Goal: Task Accomplishment & Management: Complete application form

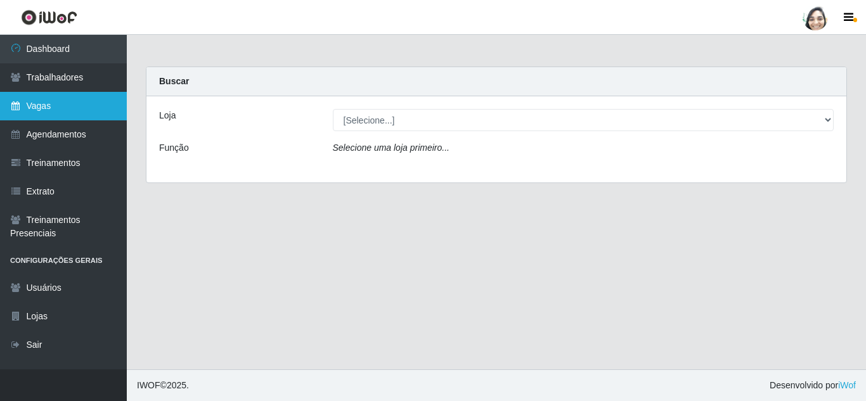
click at [58, 104] on link "Vagas" at bounding box center [63, 106] width 127 height 29
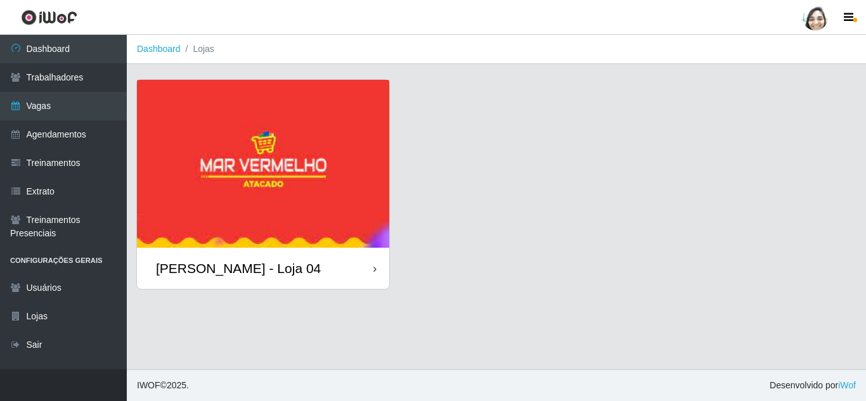
click at [208, 270] on div "[PERSON_NAME] - Loja 04" at bounding box center [238, 268] width 165 height 16
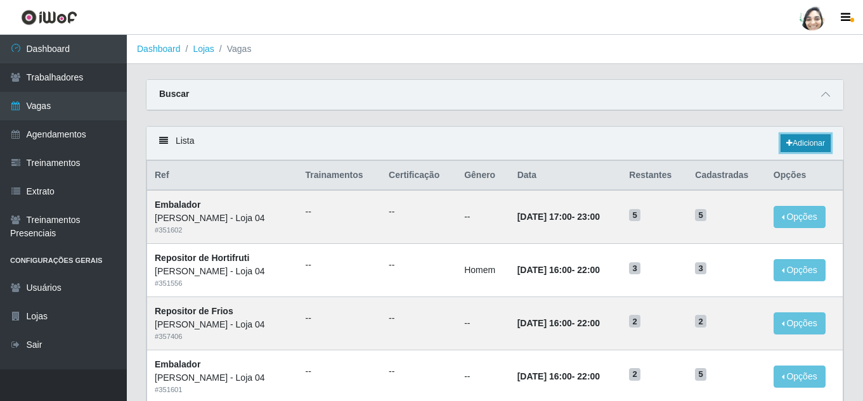
click at [793, 142] on link "Adicionar" at bounding box center [805, 143] width 50 height 18
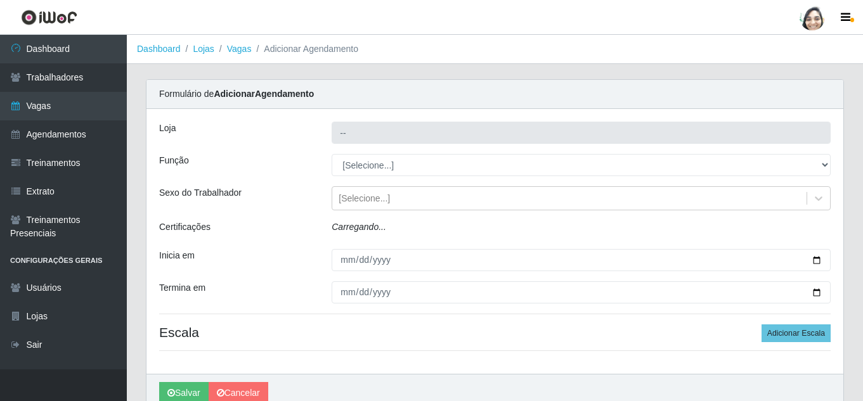
type input "[PERSON_NAME] - Loja 04"
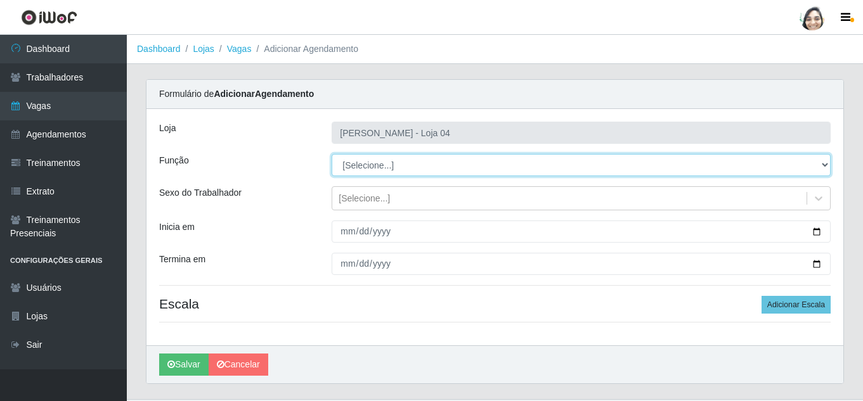
click at [367, 162] on select "[Selecione...] ASG ASG + ASG ++ Auxiliar de Depósito Auxiliar de Depósito + Aux…" at bounding box center [580, 165] width 499 height 22
select select "22"
click at [331, 154] on select "[Selecione...] ASG ASG + ASG ++ Auxiliar de Depósito Auxiliar de Depósito + Aux…" at bounding box center [580, 165] width 499 height 22
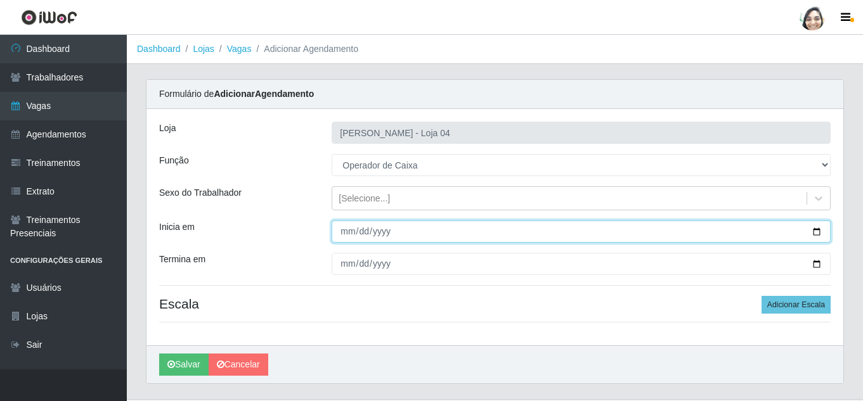
click at [344, 228] on input "Inicia em" at bounding box center [580, 232] width 499 height 22
type input "[DATE]"
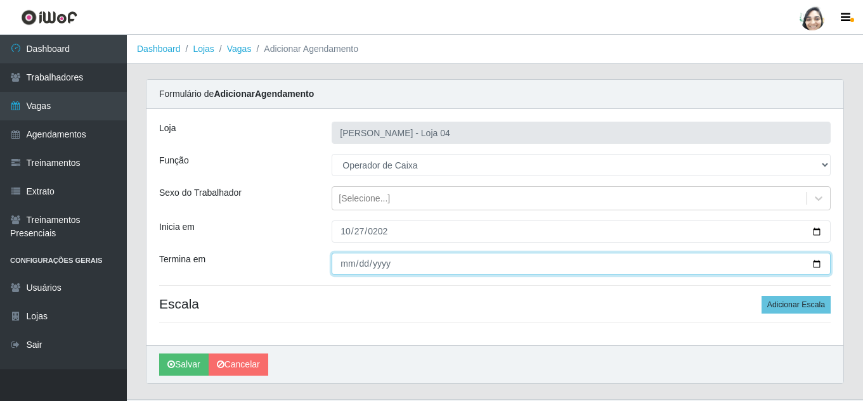
click at [336, 261] on input "Termina em" at bounding box center [580, 264] width 499 height 22
type input "[DATE]"
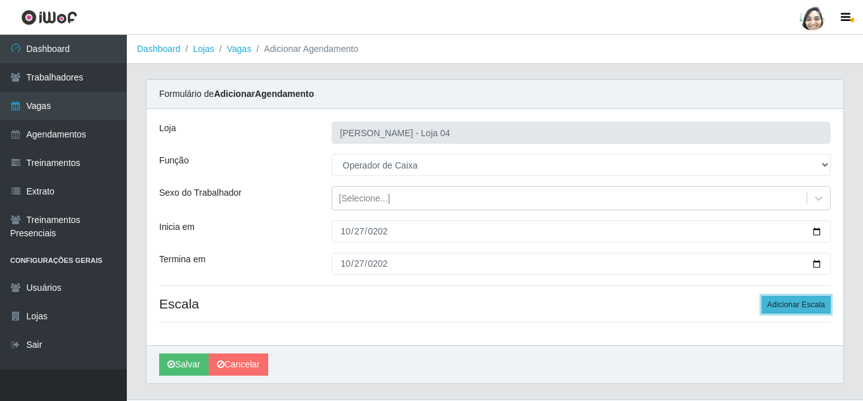
click at [788, 300] on button "Adicionar Escala" at bounding box center [795, 305] width 69 height 18
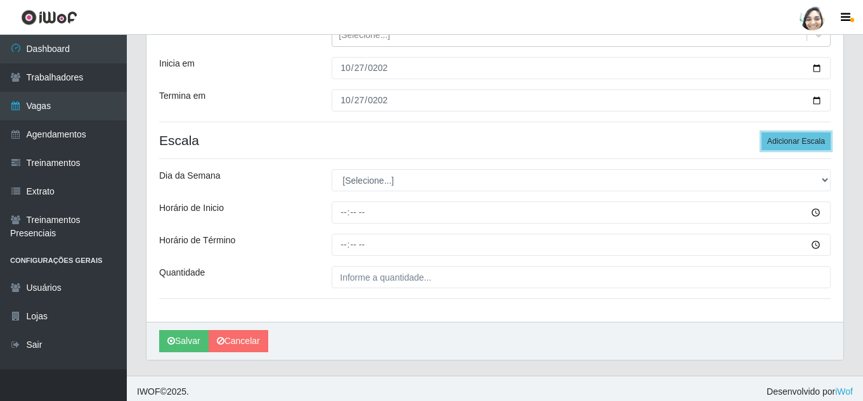
scroll to position [170, 0]
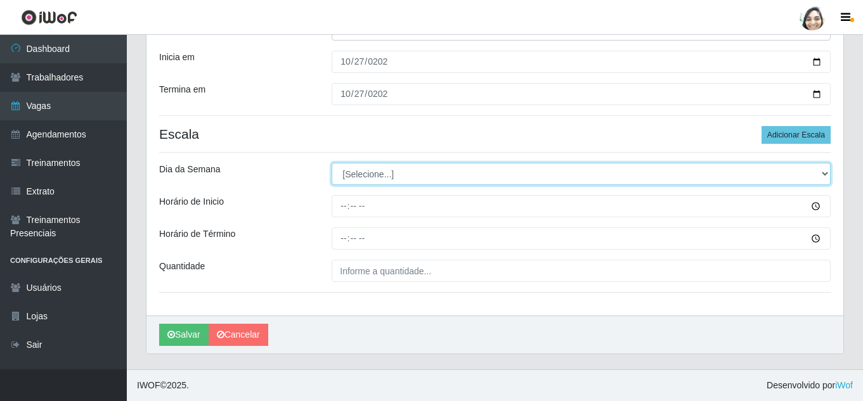
click at [375, 168] on select "[Selecione...] Segunda Terça Quarta Quinta Sexta Sábado Domingo" at bounding box center [580, 174] width 499 height 22
select select "1"
click at [331, 163] on select "[Selecione...] Segunda Terça Quarta Quinta Sexta Sábado Domingo" at bounding box center [580, 174] width 499 height 22
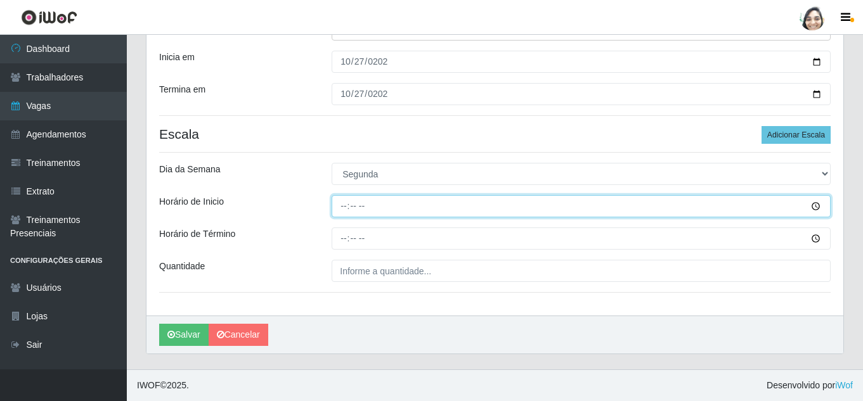
click at [346, 207] on input "Horário de Inicio" at bounding box center [580, 206] width 499 height 22
type input "12:20"
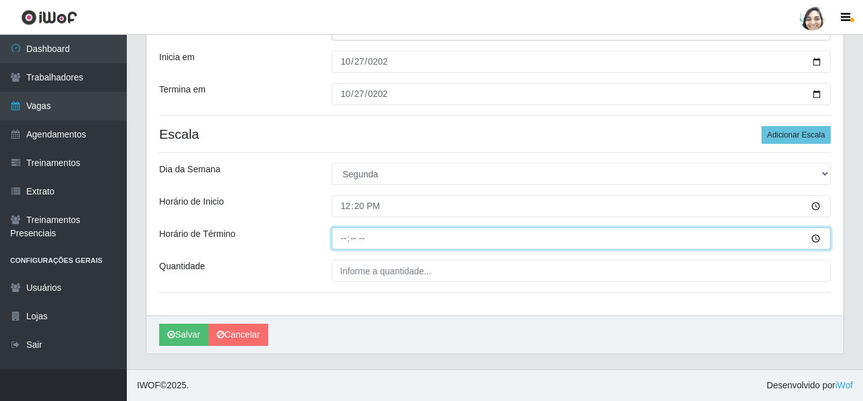
click at [340, 233] on input "Horário de Término" at bounding box center [580, 239] width 499 height 22
type input "18:20"
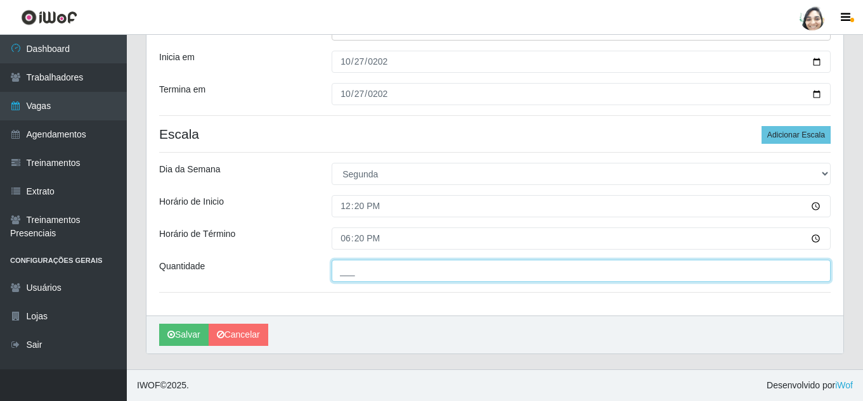
click at [363, 276] on input "___" at bounding box center [580, 271] width 499 height 22
type input "03_"
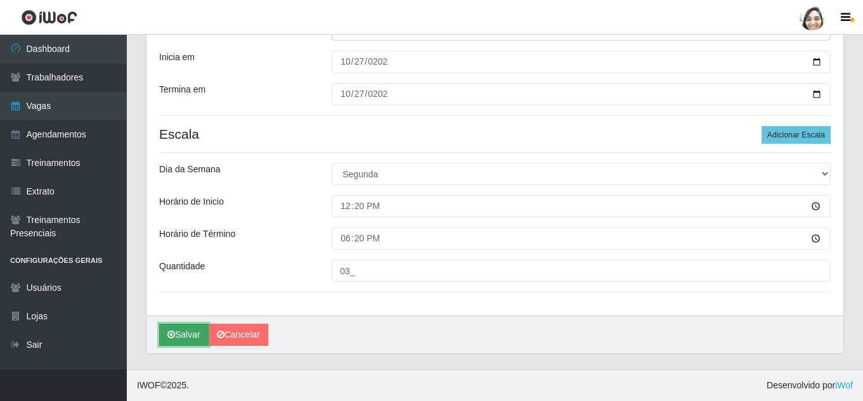
click at [198, 335] on button "Salvar" at bounding box center [183, 335] width 49 height 22
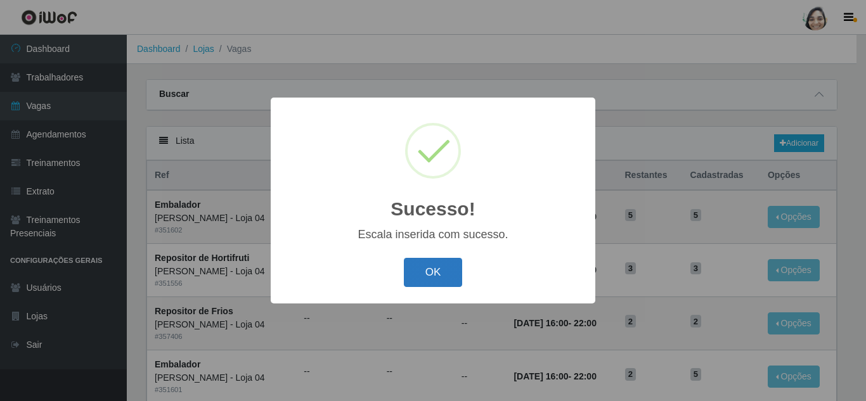
click at [431, 278] on button "OK" at bounding box center [433, 273] width 59 height 30
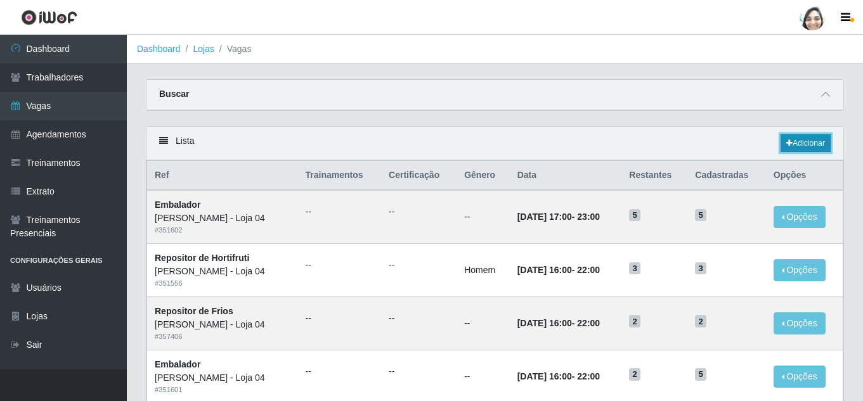
click at [797, 143] on link "Adicionar" at bounding box center [805, 143] width 50 height 18
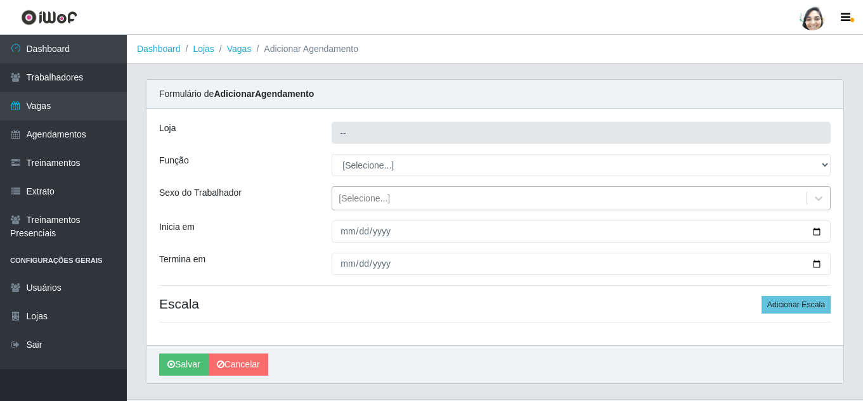
type input "[PERSON_NAME] - Loja 04"
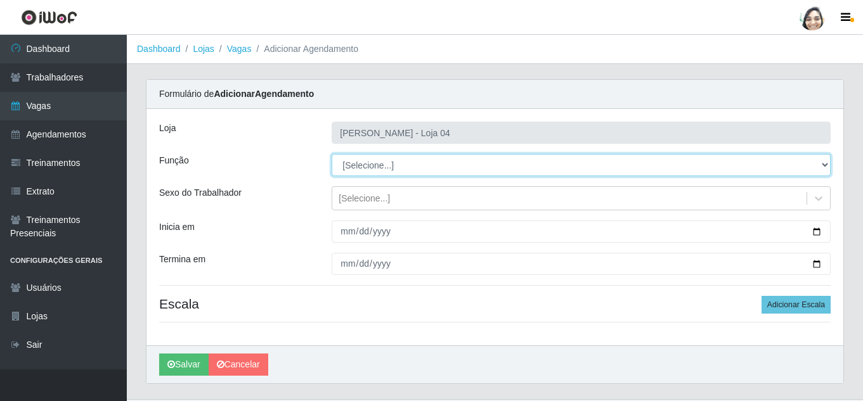
drag, startPoint x: 383, startPoint y: 166, endPoint x: 390, endPoint y: 174, distance: 10.4
click at [383, 166] on select "[Selecione...] ASG ASG + ASG ++ Auxiliar de Depósito Auxiliar de Depósito + Aux…" at bounding box center [580, 165] width 499 height 22
select select "22"
click at [331, 154] on select "[Selecione...] ASG ASG + ASG ++ Auxiliar de Depósito Auxiliar de Depósito + Aux…" at bounding box center [580, 165] width 499 height 22
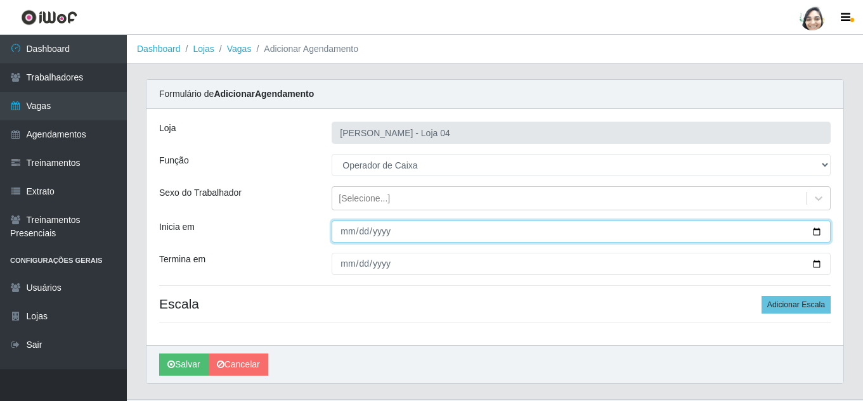
click at [349, 233] on input "Inicia em" at bounding box center [580, 232] width 499 height 22
type input "[DATE]"
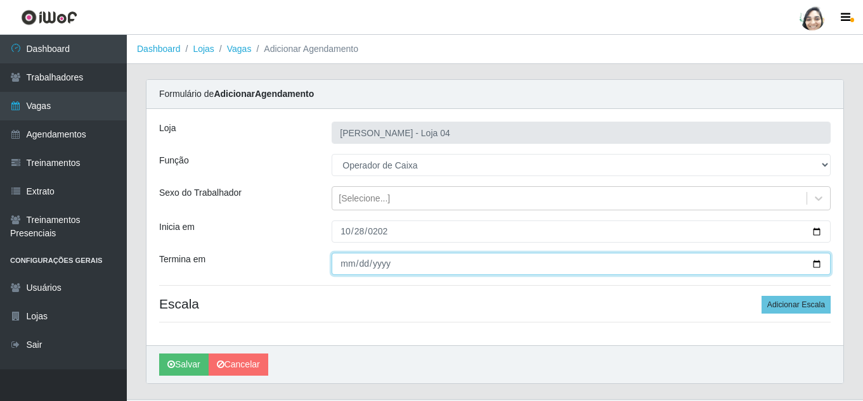
click at [345, 259] on input "Termina em" at bounding box center [580, 264] width 499 height 22
type input "[DATE]"
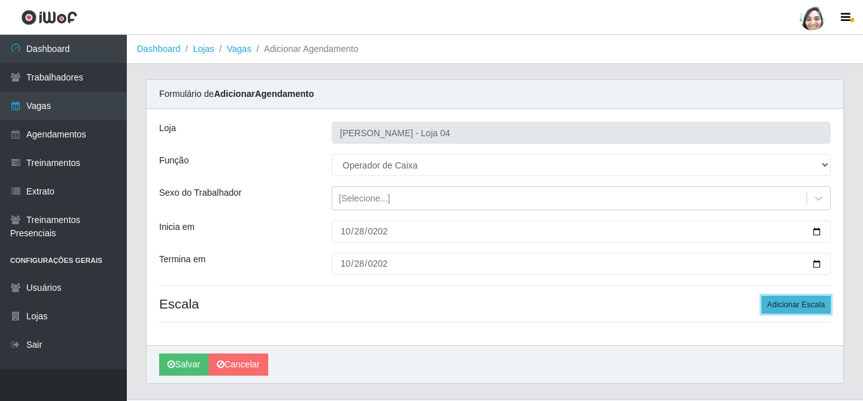
click at [797, 298] on button "Adicionar Escala" at bounding box center [795, 305] width 69 height 18
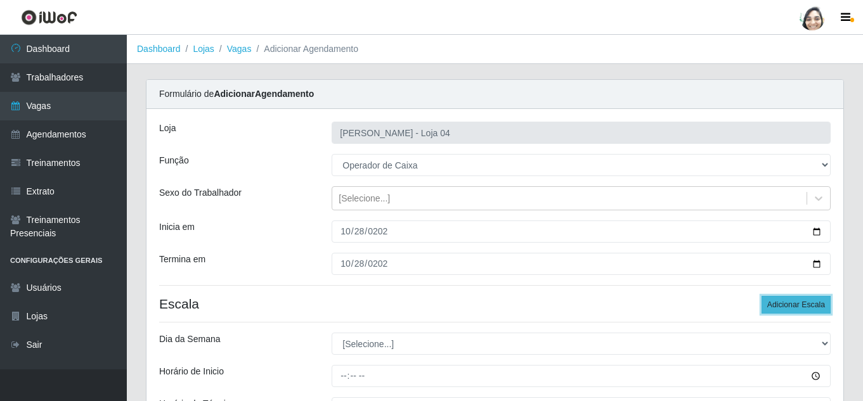
click at [797, 298] on button "Adicionar Escala" at bounding box center [795, 305] width 69 height 18
click at [788, 302] on button "Adicionar Escala" at bounding box center [795, 305] width 69 height 18
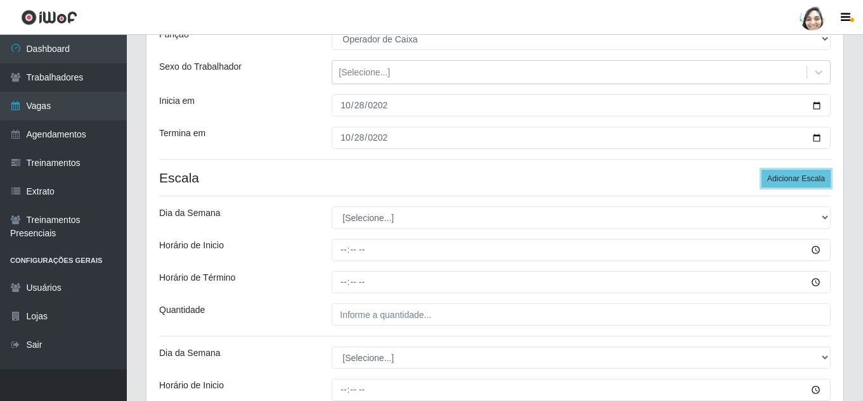
scroll to position [127, 0]
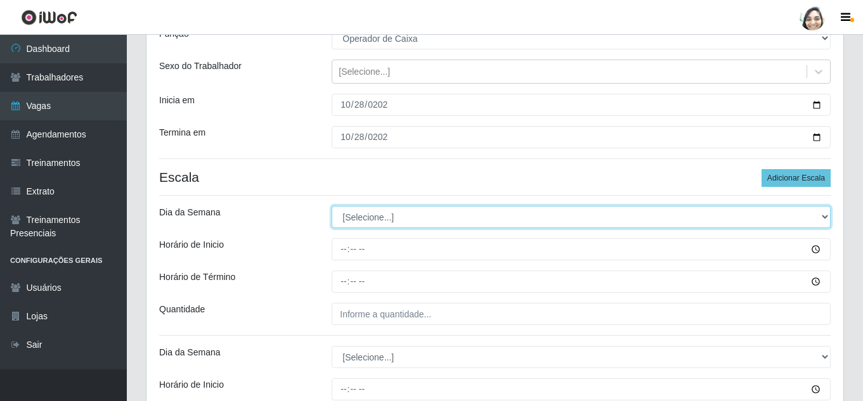
click at [383, 219] on select "[Selecione...] Segunda Terça Quarta Quinta Sexta Sábado Domingo" at bounding box center [580, 217] width 499 height 22
select select "2"
click at [331, 206] on select "[Selecione...] Segunda Terça Quarta Quinta Sexta Sábado Domingo" at bounding box center [580, 217] width 499 height 22
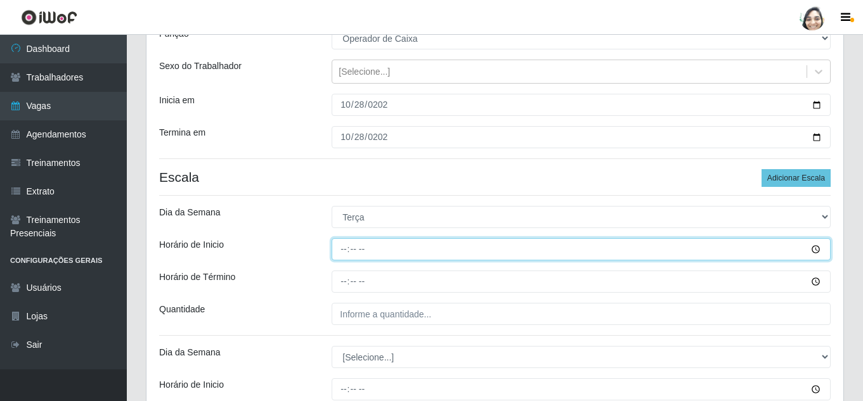
click at [332, 247] on input "Horário de Inicio" at bounding box center [580, 249] width 499 height 22
type input "08:20"
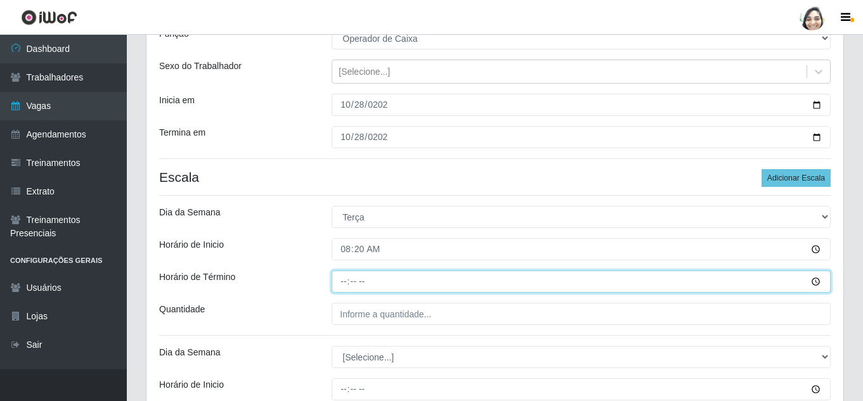
click at [348, 274] on input "Horário de Término" at bounding box center [580, 282] width 499 height 22
type input "14:20"
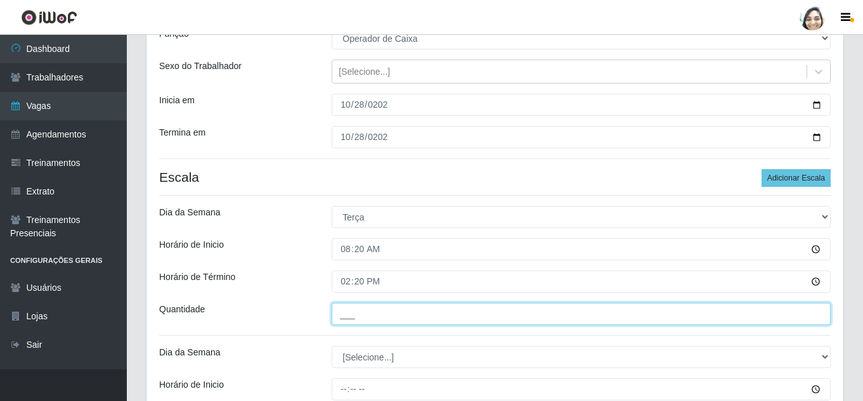
click at [359, 321] on input "___" at bounding box center [580, 314] width 499 height 22
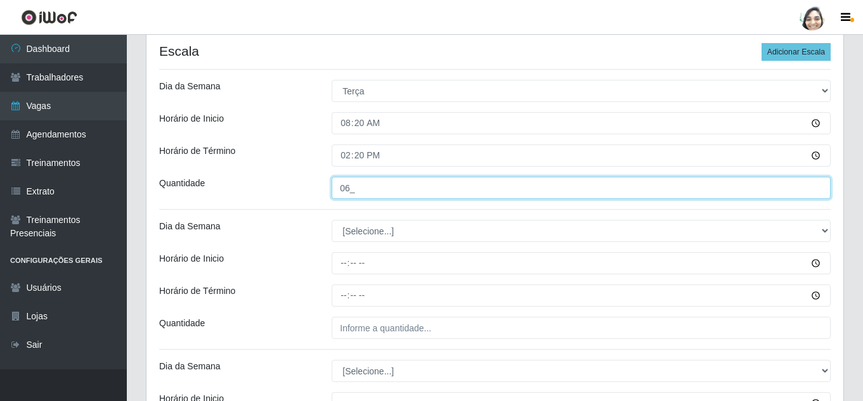
scroll to position [254, 0]
type input "06_"
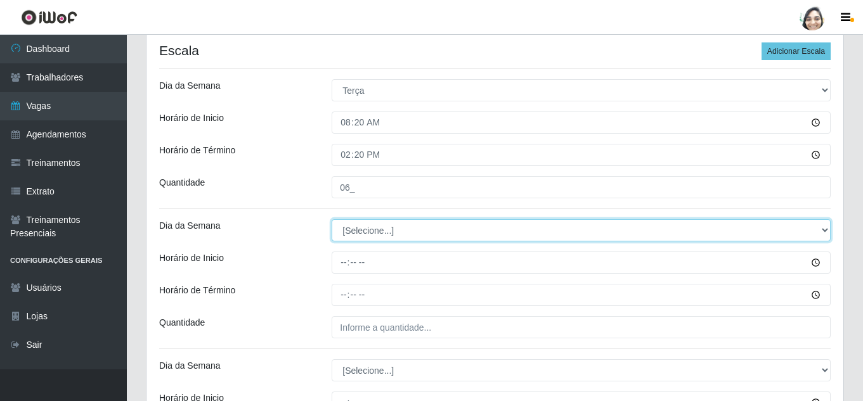
click at [368, 222] on select "[Selecione...] Segunda Terça Quarta Quinta Sexta Sábado Domingo" at bounding box center [580, 230] width 499 height 22
select select "2"
click at [331, 219] on select "[Selecione...] Segunda Terça Quarta Quinta Sexta Sábado Domingo" at bounding box center [580, 230] width 499 height 22
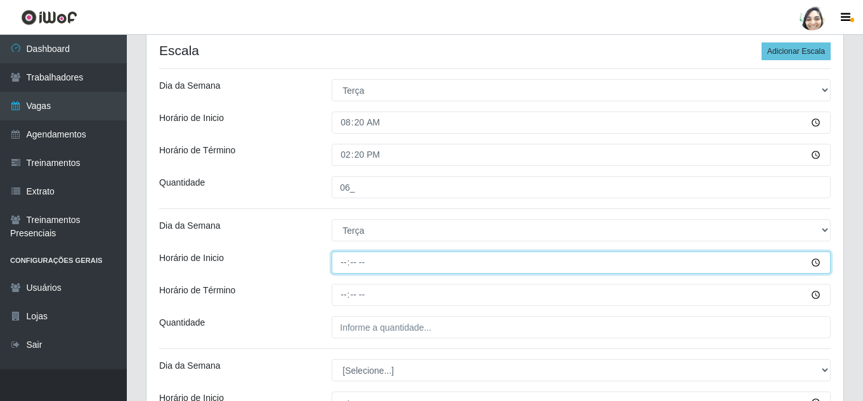
click at [344, 259] on input "Horário de Inicio" at bounding box center [580, 263] width 499 height 22
type input "12:20"
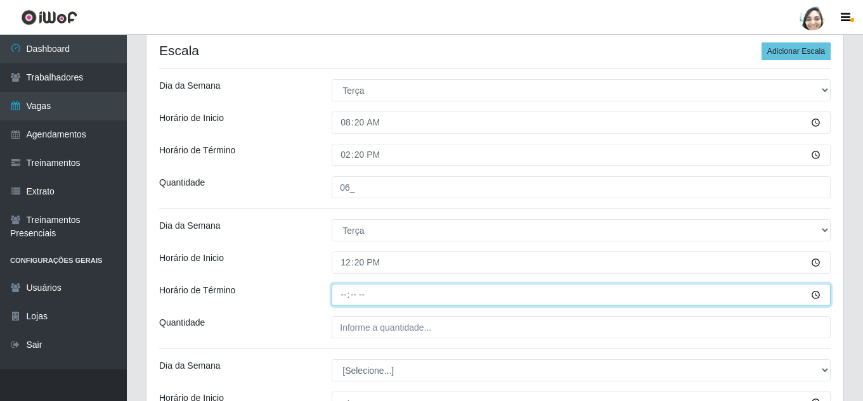
click at [345, 288] on input "Horário de Término" at bounding box center [580, 295] width 499 height 22
type input "18:20"
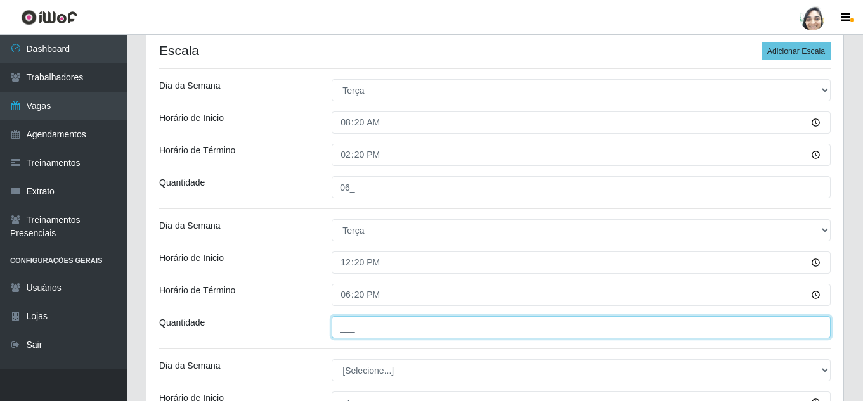
click at [347, 330] on input "___" at bounding box center [580, 327] width 499 height 22
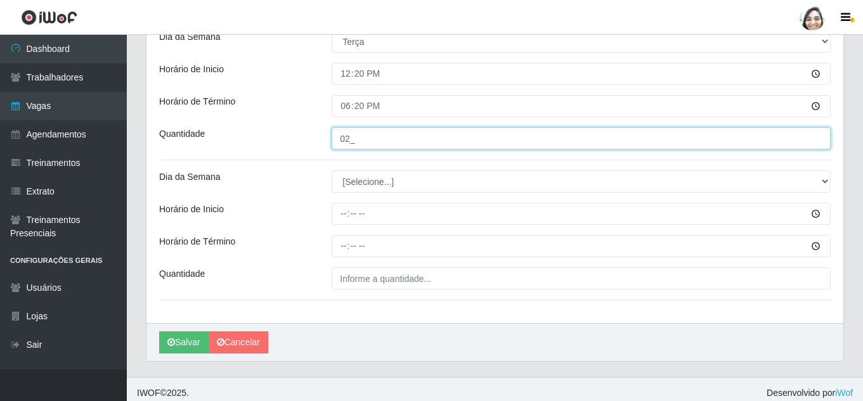
scroll to position [444, 0]
type input "02_"
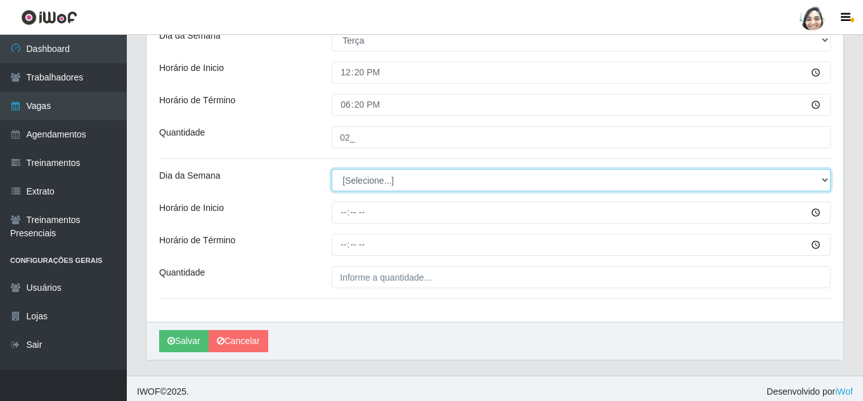
click at [366, 184] on select "[Selecione...] Segunda Terça Quarta Quinta Sexta Sábado Domingo" at bounding box center [580, 180] width 499 height 22
select select "2"
click at [331, 169] on select "[Selecione...] Segunda Terça Quarta Quinta Sexta Sábado Domingo" at bounding box center [580, 180] width 499 height 22
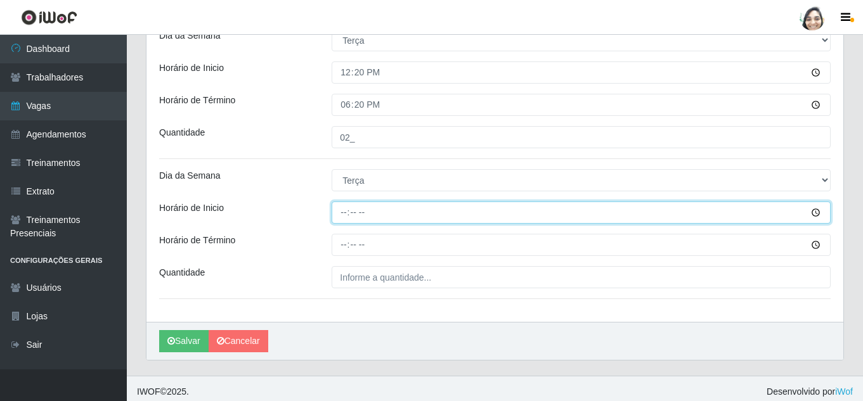
click at [346, 221] on input "Horário de Inicio" at bounding box center [580, 213] width 499 height 22
type input "16:20"
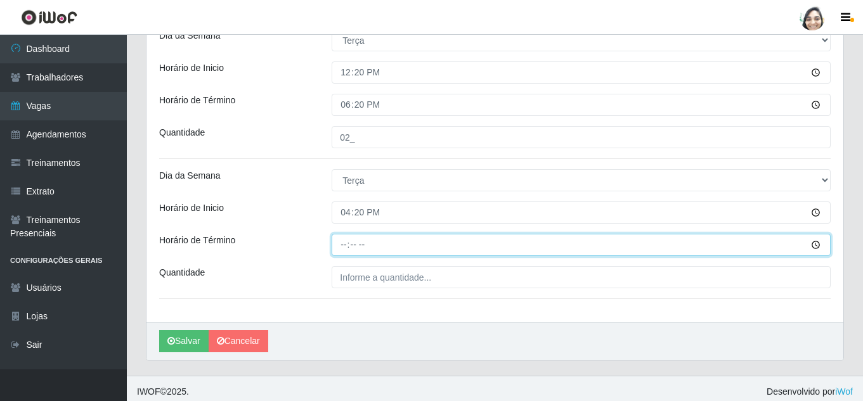
click at [338, 248] on input "Horário de Término" at bounding box center [580, 245] width 499 height 22
type input "22:20"
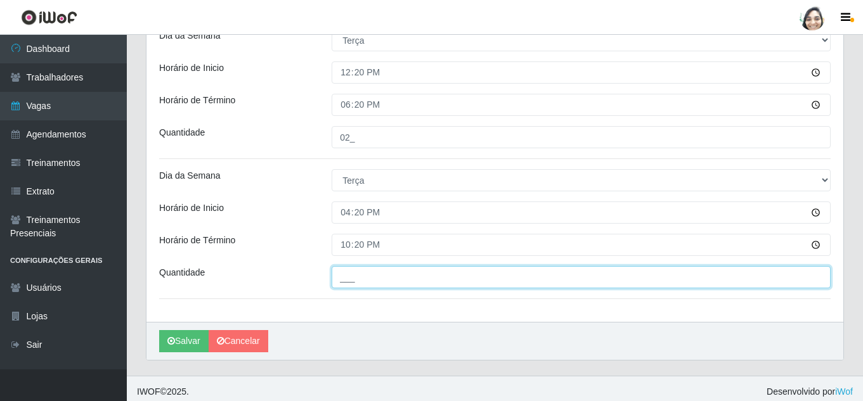
click at [350, 275] on input "___" at bounding box center [580, 277] width 499 height 22
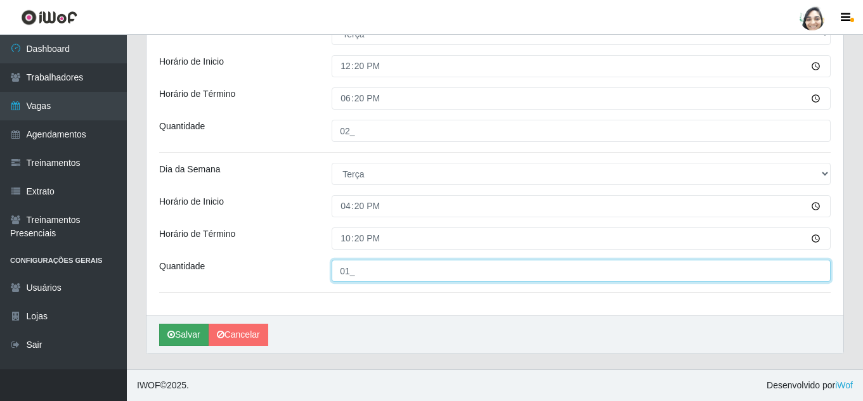
type input "01_"
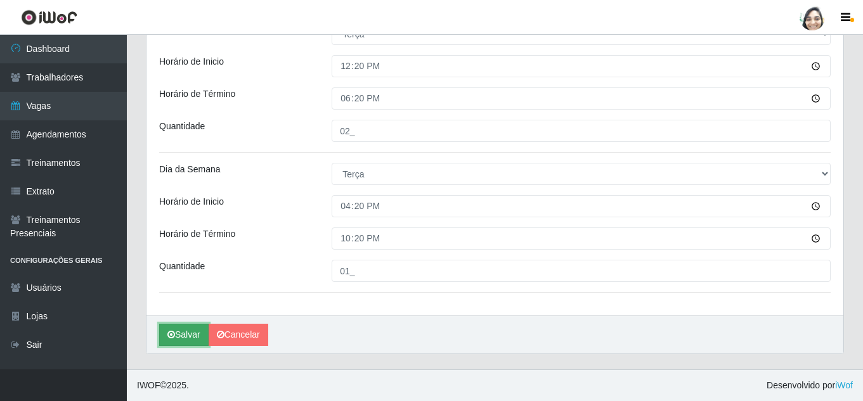
click at [188, 339] on button "Salvar" at bounding box center [183, 335] width 49 height 22
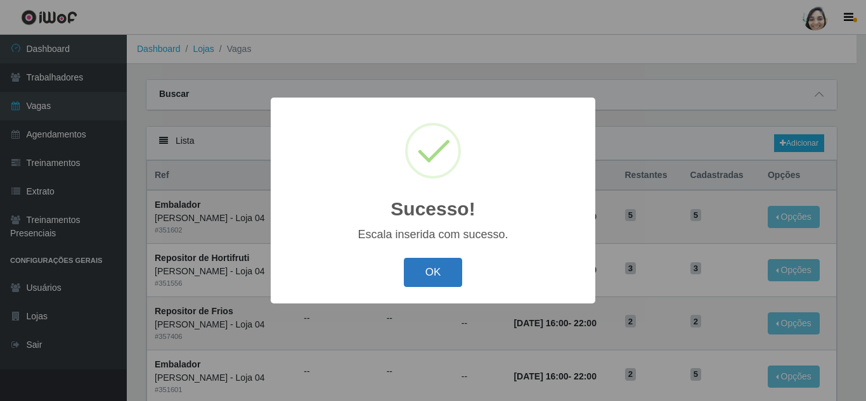
click at [426, 268] on button "OK" at bounding box center [433, 273] width 59 height 30
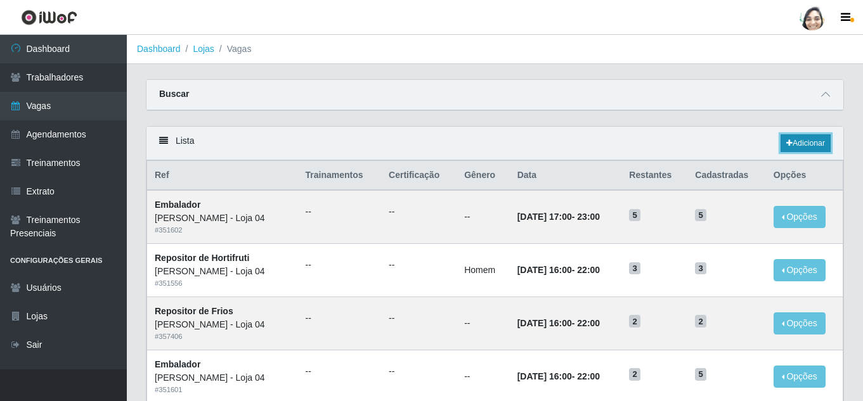
click at [803, 141] on link "Adicionar" at bounding box center [805, 143] width 50 height 18
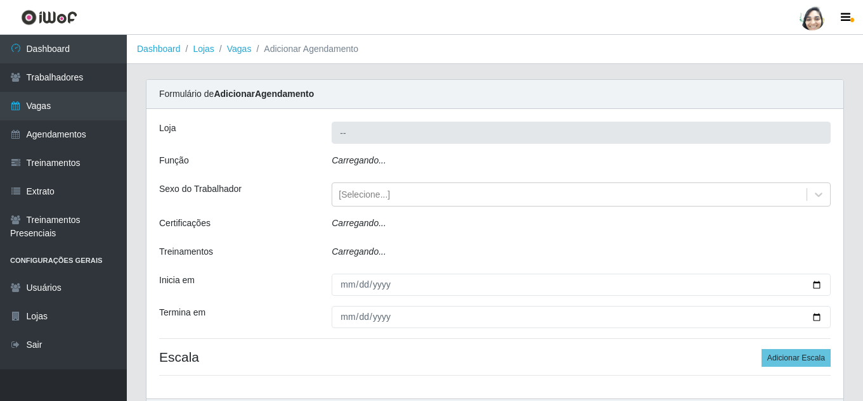
type input "[PERSON_NAME] - Loja 04"
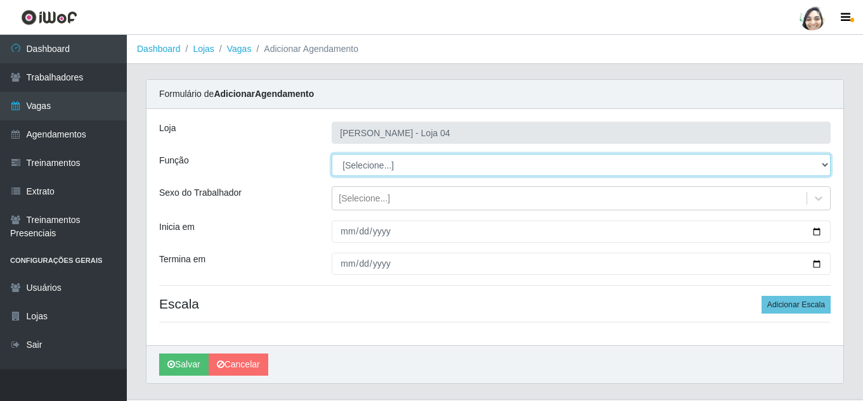
drag, startPoint x: 362, startPoint y: 160, endPoint x: 369, endPoint y: 166, distance: 9.5
click at [362, 160] on select "[Selecione...] ASG ASG + ASG ++ Auxiliar de Depósito Auxiliar de Depósito + Aux…" at bounding box center [580, 165] width 499 height 22
select select "22"
click at [331, 154] on select "[Selecione...] ASG ASG + ASG ++ Auxiliar de Depósito Auxiliar de Depósito + Aux…" at bounding box center [580, 165] width 499 height 22
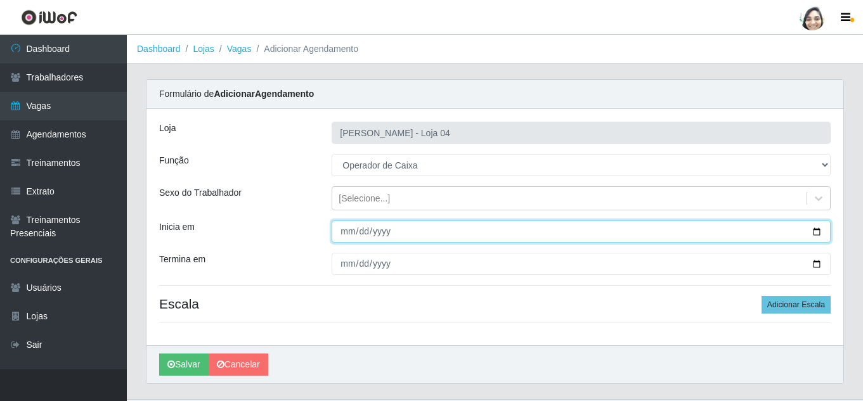
click at [348, 232] on input "Inicia em" at bounding box center [580, 232] width 499 height 22
type input "[DATE]"
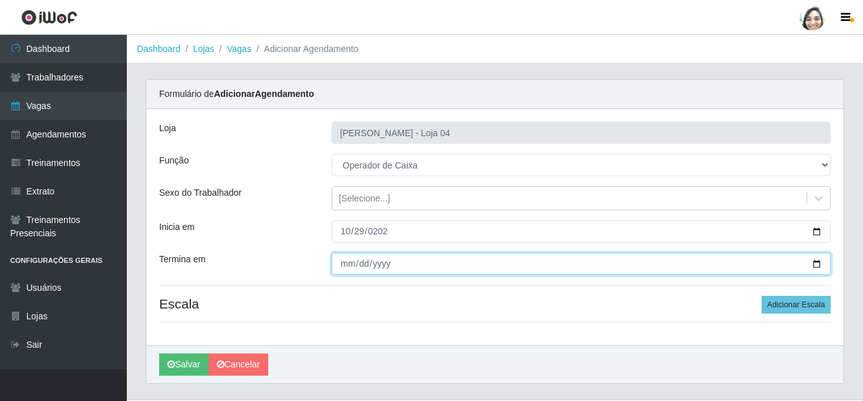
click at [345, 259] on input "Termina em" at bounding box center [580, 264] width 499 height 22
type input "[DATE]"
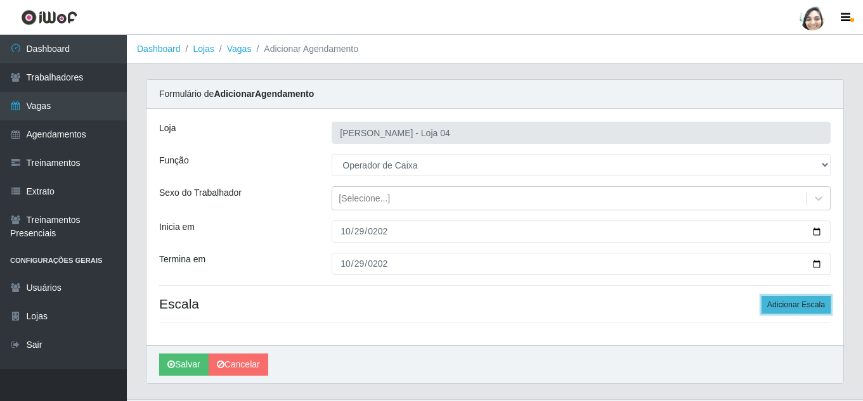
click at [775, 311] on button "Adicionar Escala" at bounding box center [795, 305] width 69 height 18
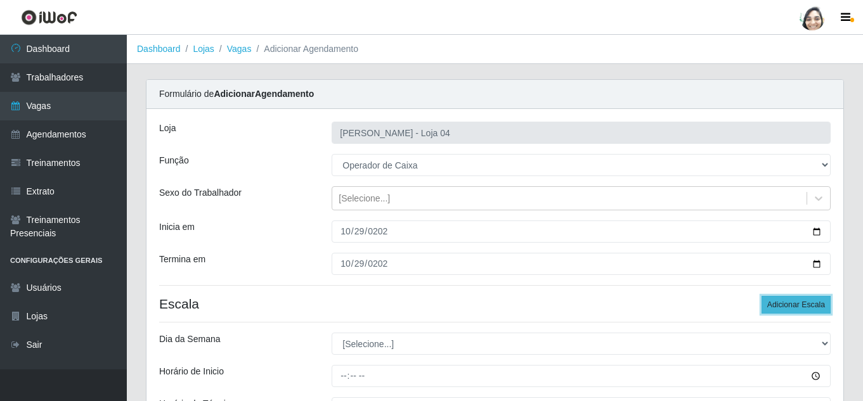
click at [775, 311] on button "Adicionar Escala" at bounding box center [795, 305] width 69 height 18
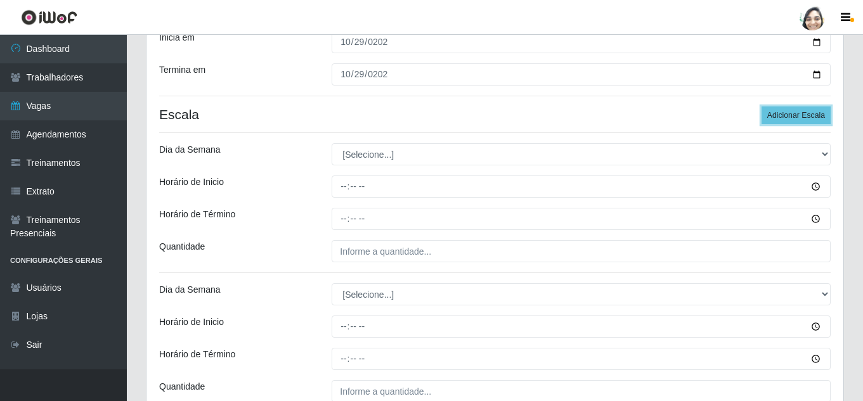
scroll to position [190, 0]
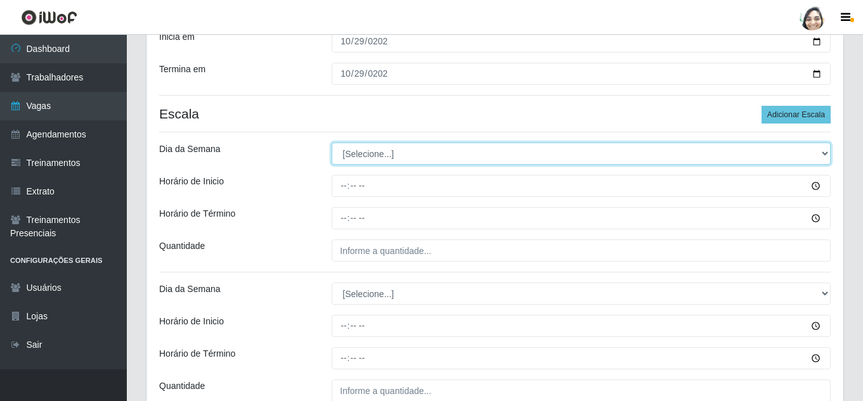
click at [356, 155] on select "[Selecione...] Segunda Terça Quarta Quinta Sexta Sábado Domingo" at bounding box center [580, 154] width 499 height 22
select select "3"
click at [331, 143] on select "[Selecione...] Segunda Terça Quarta Quinta Sexta Sábado Domingo" at bounding box center [580, 154] width 499 height 22
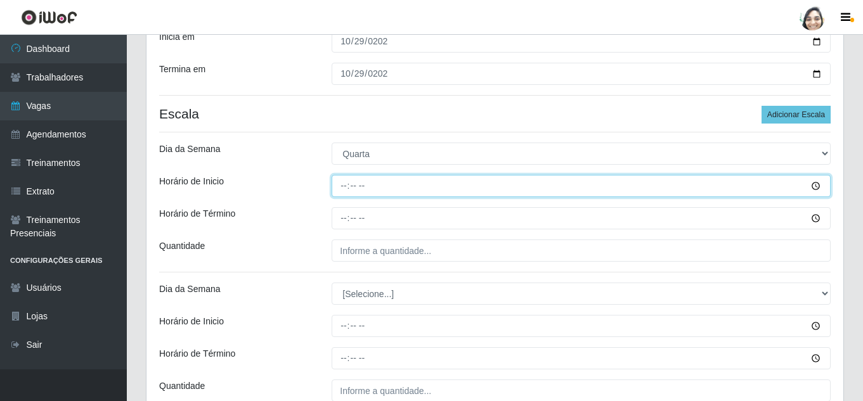
click at [340, 183] on input "Horário de Inicio" at bounding box center [580, 186] width 499 height 22
type input "08:20"
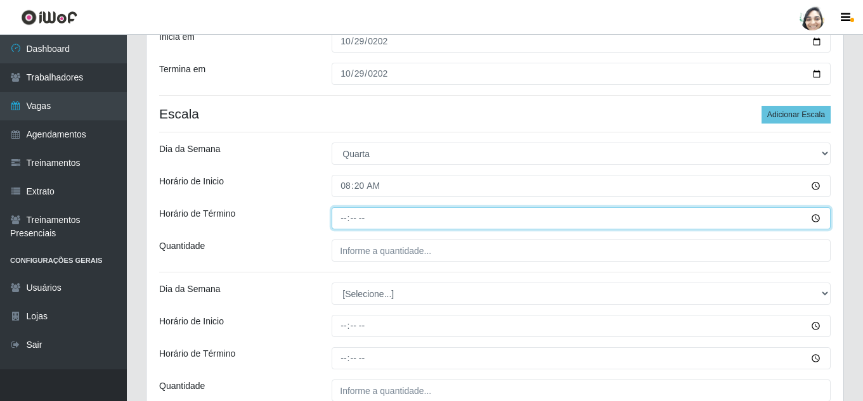
click at [333, 221] on input "Horário de Término" at bounding box center [580, 218] width 499 height 22
type input "14:20"
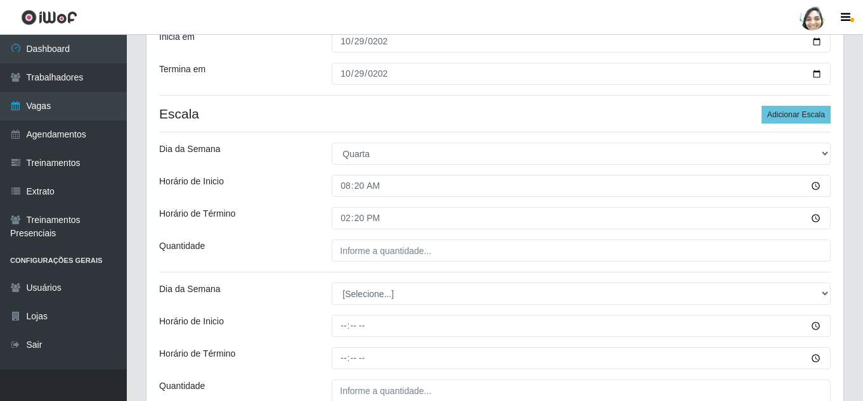
click at [368, 262] on div "Loja Mar Vermelho - Loja 04 Função [Selecione...] ASG ASG + ASG ++ Auxiliar de …" at bounding box center [494, 177] width 696 height 517
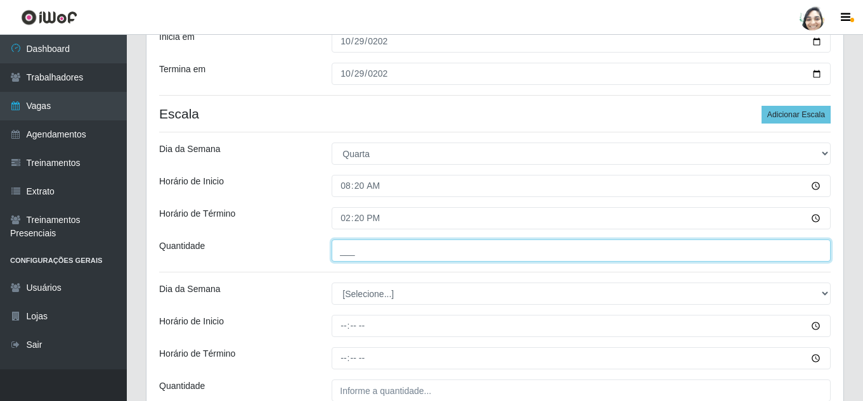
click at [376, 260] on input "___" at bounding box center [580, 251] width 499 height 22
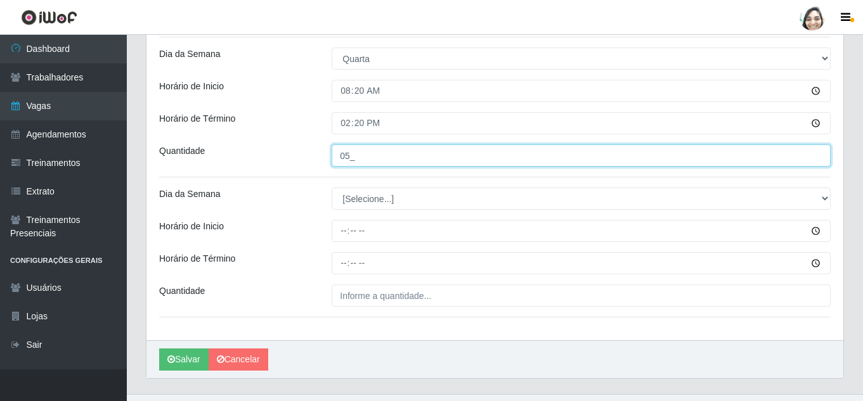
scroll to position [310, 0]
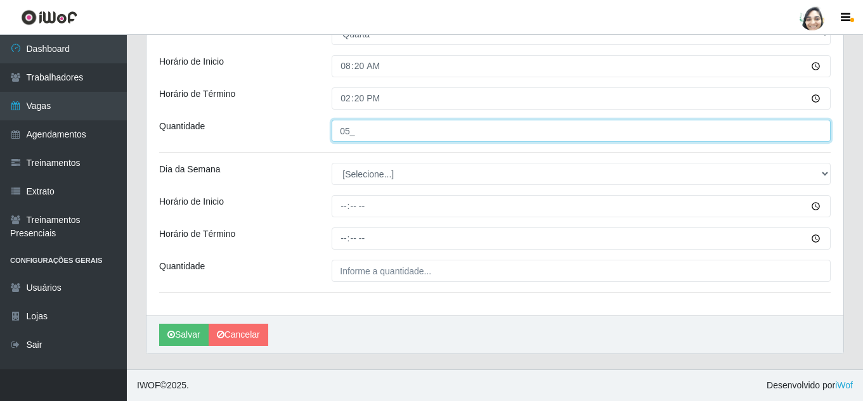
type input "05_"
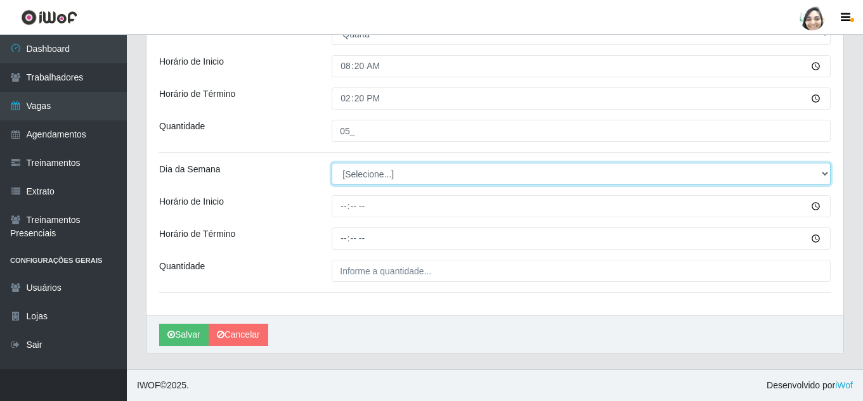
click at [368, 175] on select "[Selecione...] Segunda Terça Quarta Quinta Sexta Sábado Domingo" at bounding box center [580, 174] width 499 height 22
select select "3"
click at [331, 163] on select "[Selecione...] Segunda Terça Quarta Quinta Sexta Sábado Domingo" at bounding box center [580, 174] width 499 height 22
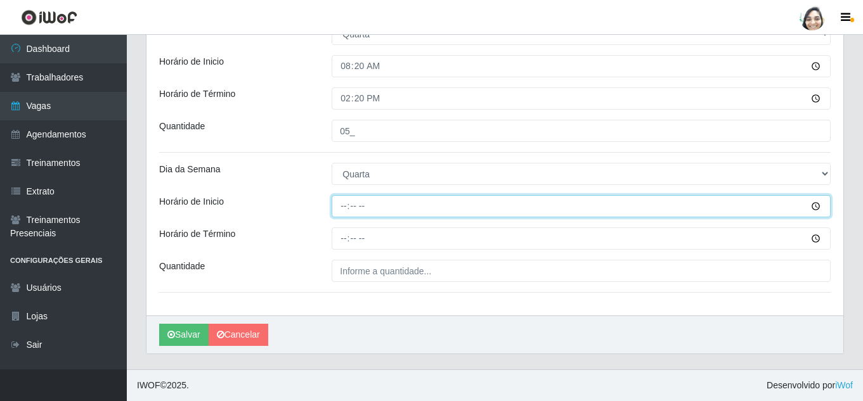
click at [340, 209] on input "Horário de Inicio" at bounding box center [580, 206] width 499 height 22
type input "16:20"
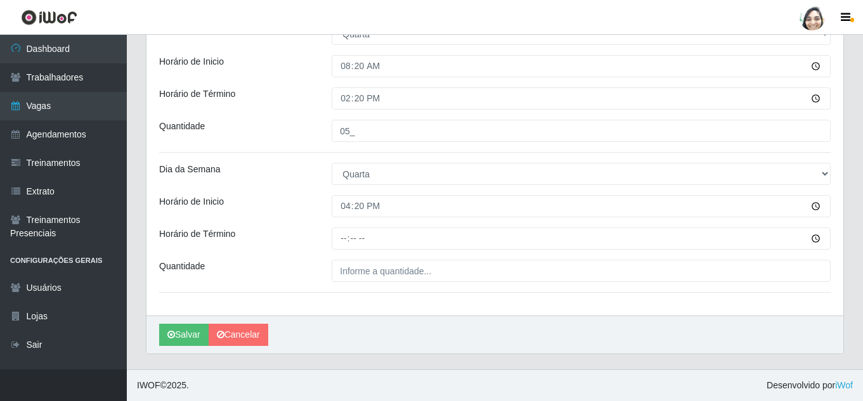
click at [338, 227] on div "Loja Mar Vermelho - Loja 04 Função [Selecione...] ASG ASG + ASG ++ Auxiliar de …" at bounding box center [494, 57] width 696 height 517
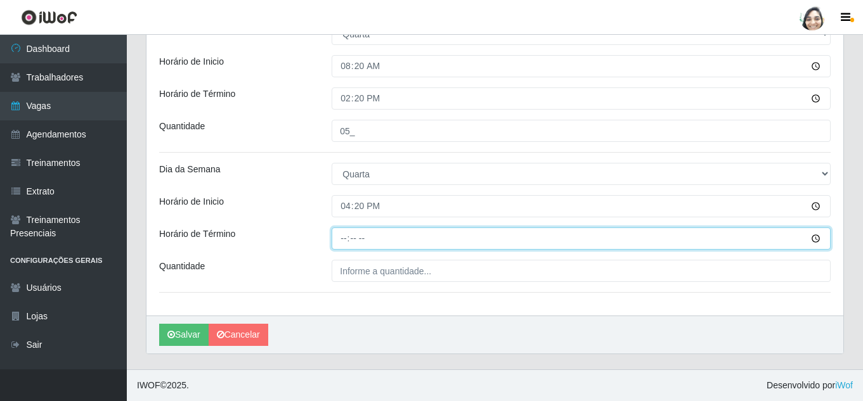
click at [335, 229] on input "Horário de Término" at bounding box center [580, 239] width 499 height 22
type input "22:20"
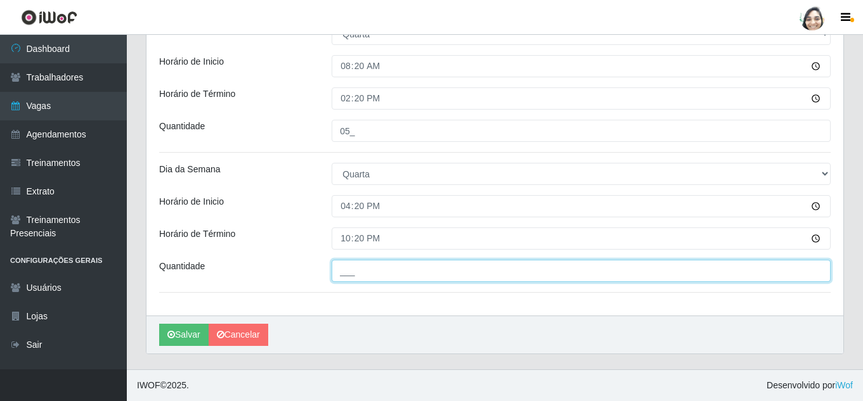
click at [373, 272] on input "___" at bounding box center [580, 271] width 499 height 22
type input "03_"
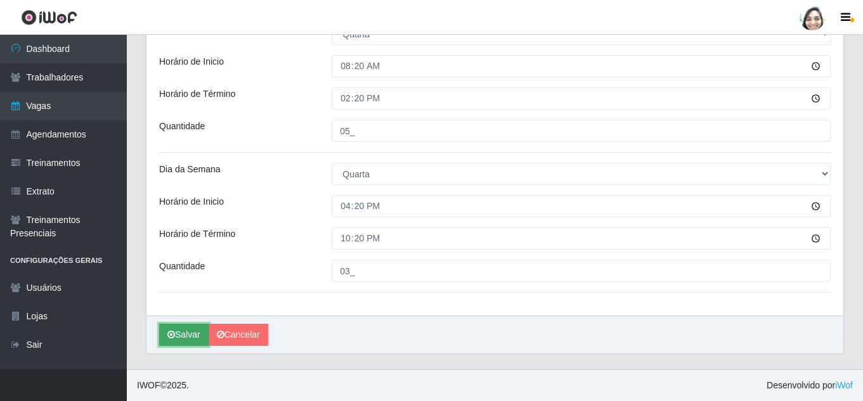
click at [173, 339] on icon "submit" at bounding box center [171, 334] width 8 height 9
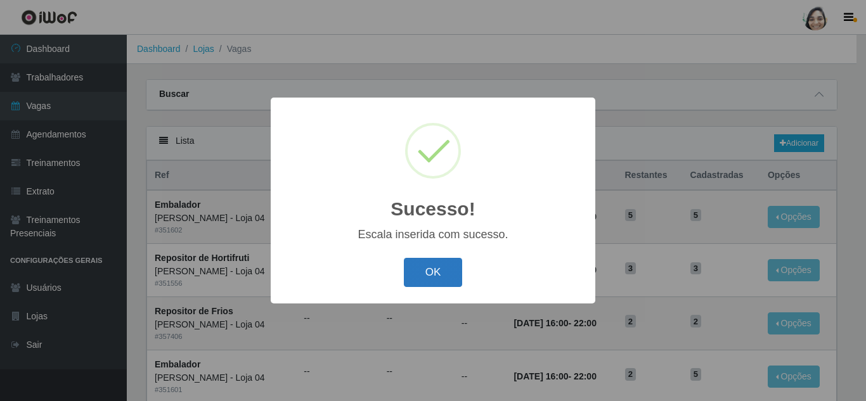
click at [421, 275] on button "OK" at bounding box center [433, 273] width 59 height 30
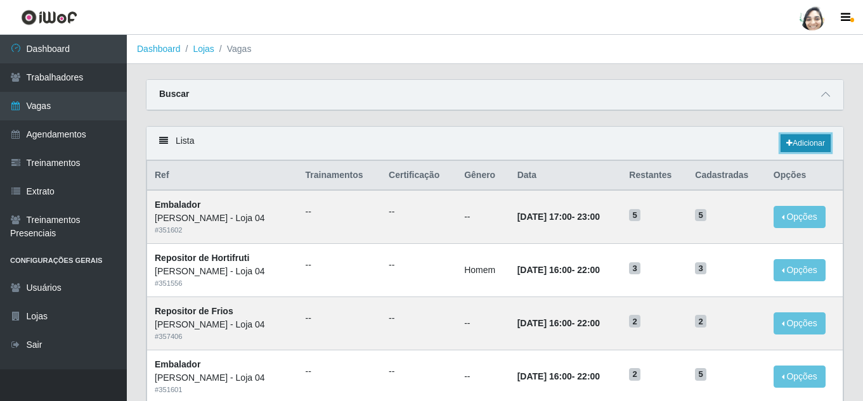
click at [807, 144] on link "Adicionar" at bounding box center [805, 143] width 50 height 18
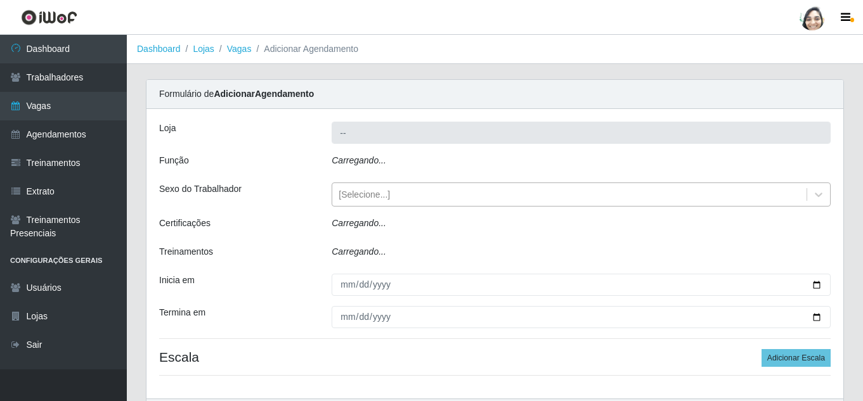
type input "[PERSON_NAME] - Loja 04"
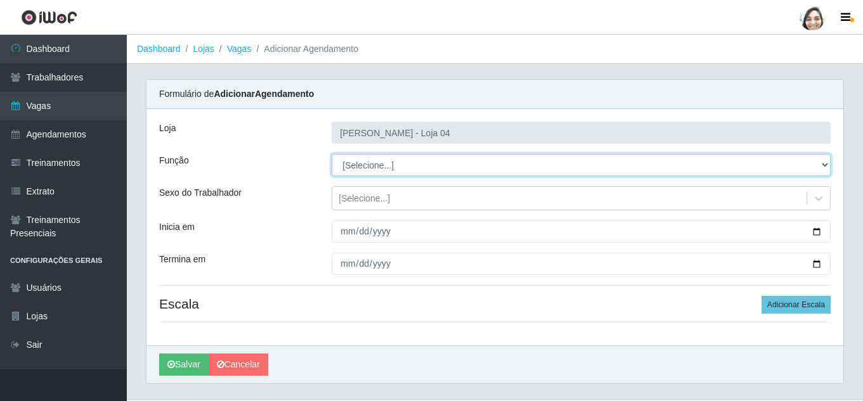
click at [376, 160] on select "[Selecione...] ASG ASG + ASG ++ Auxiliar de Depósito Auxiliar de Depósito + Aux…" at bounding box center [580, 165] width 499 height 22
select select "22"
click at [331, 154] on select "[Selecione...] ASG ASG + ASG ++ Auxiliar de Depósito Auxiliar de Depósito + Aux…" at bounding box center [580, 165] width 499 height 22
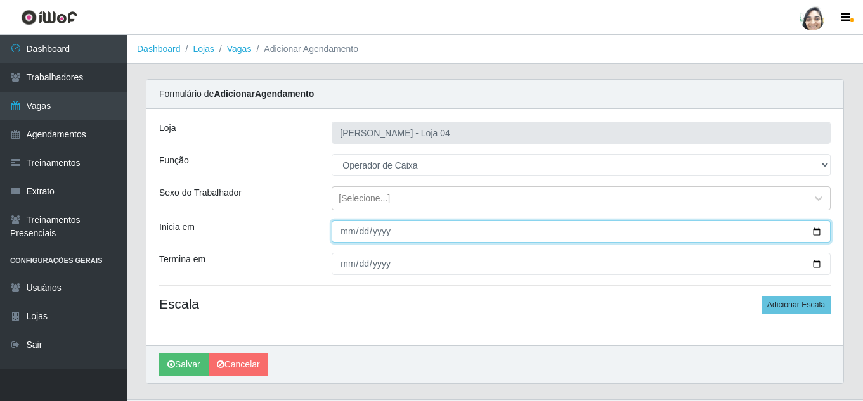
click at [349, 229] on input "Inicia em" at bounding box center [580, 232] width 499 height 22
type input "[DATE]"
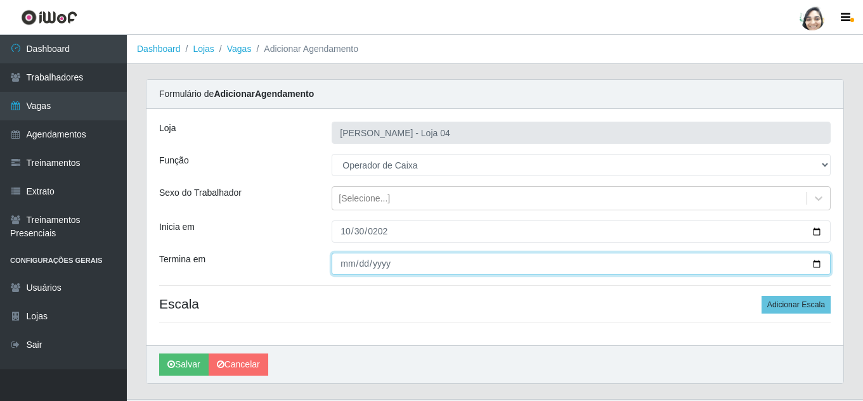
click at [349, 267] on input "Termina em" at bounding box center [580, 264] width 499 height 22
type input "[DATE]"
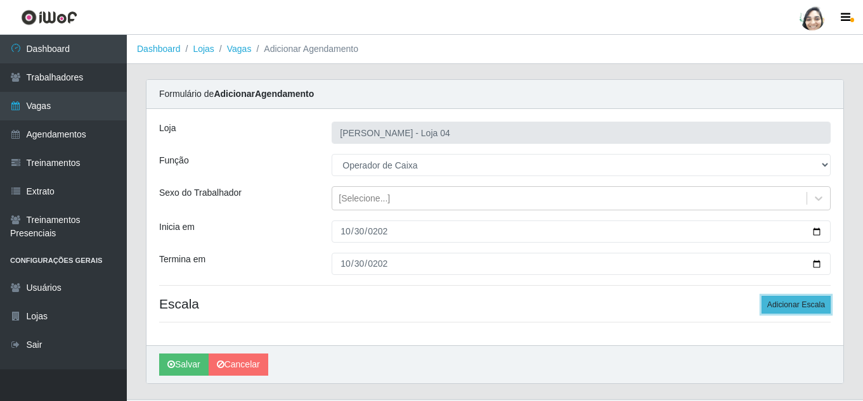
click at [786, 298] on button "Adicionar Escala" at bounding box center [795, 305] width 69 height 18
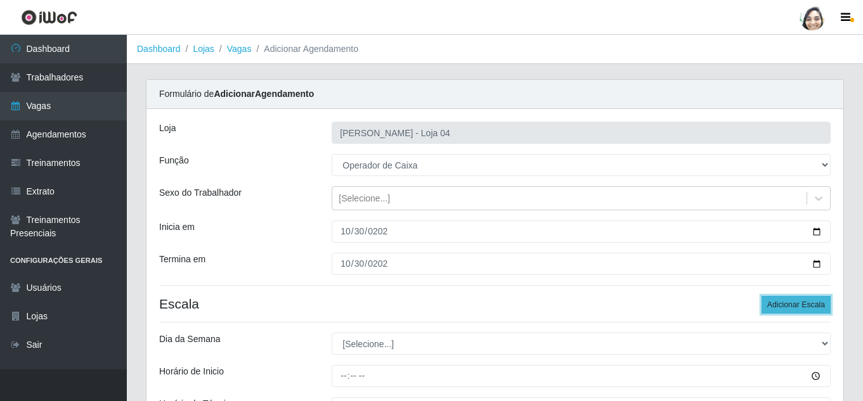
click at [785, 304] on button "Adicionar Escala" at bounding box center [795, 305] width 69 height 18
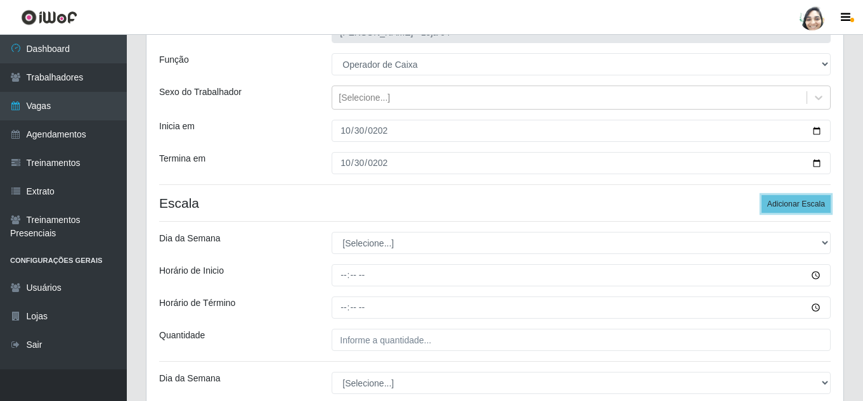
scroll to position [127, 0]
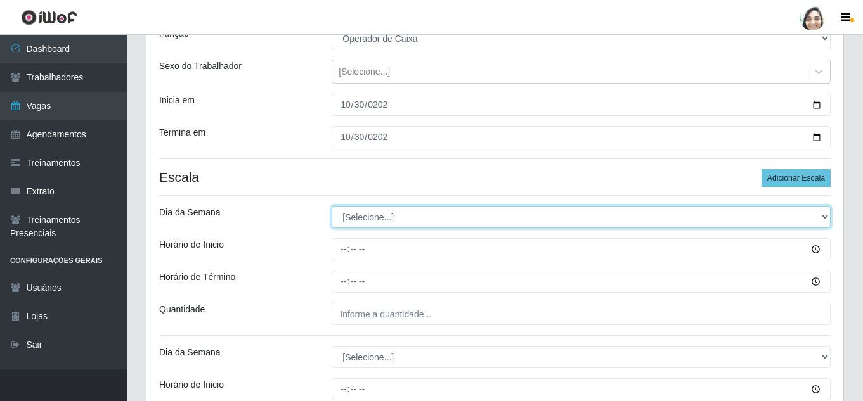
click at [415, 215] on select "[Selecione...] Segunda Terça Quarta Quinta Sexta Sábado Domingo" at bounding box center [580, 217] width 499 height 22
click at [390, 226] on select "[Selecione...] Segunda Terça Quarta Quinta Sexta Sábado Domingo" at bounding box center [580, 217] width 499 height 22
select select "4"
click at [331, 206] on select "[Selecione...] Segunda Terça Quarta Quinta Sexta Sábado Domingo" at bounding box center [580, 217] width 499 height 22
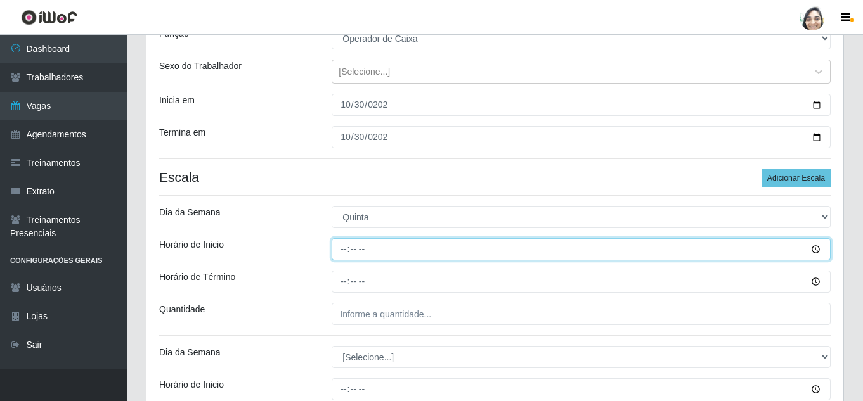
click at [343, 247] on input "Horário de Inicio" at bounding box center [580, 249] width 499 height 22
type input "08:20"
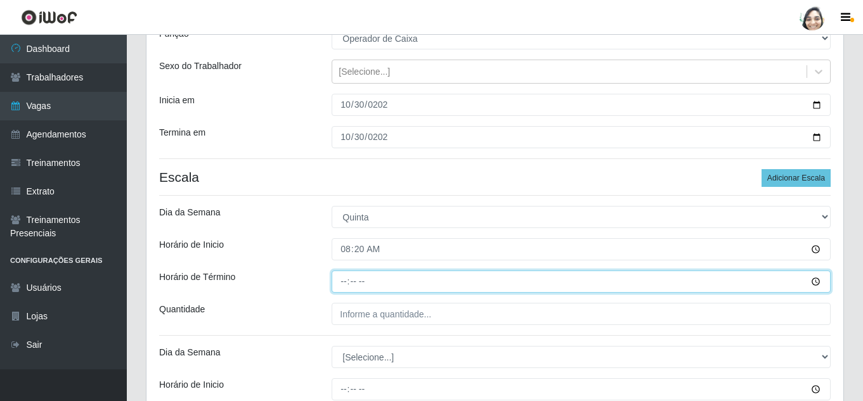
click at [344, 280] on input "Horário de Término" at bounding box center [580, 282] width 499 height 22
type input "14:20"
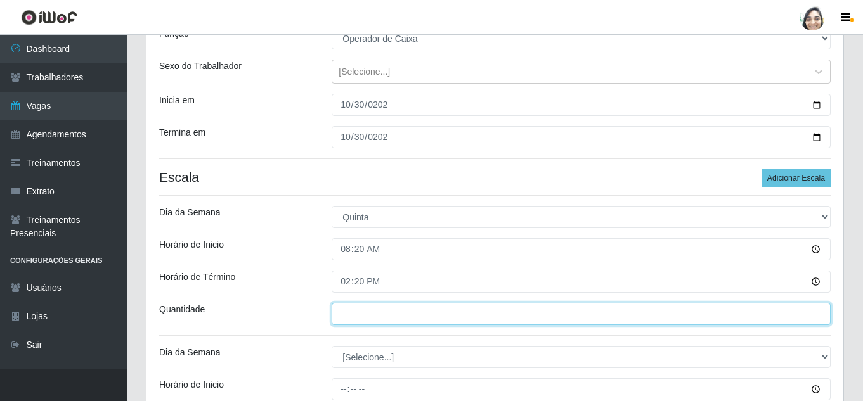
click at [355, 318] on input "___" at bounding box center [580, 314] width 499 height 22
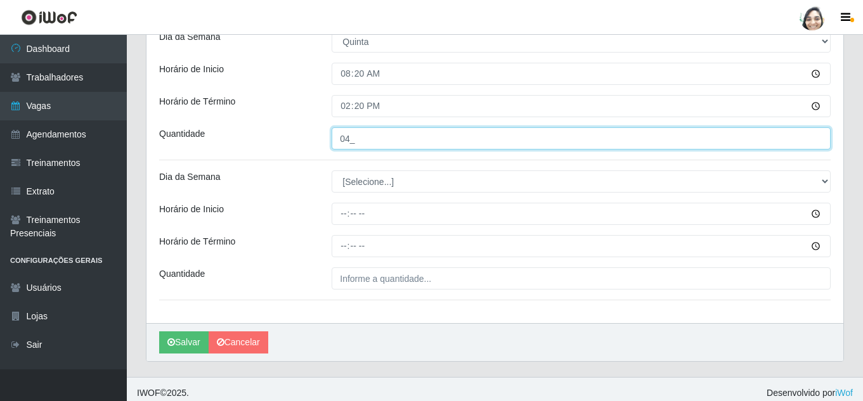
scroll to position [310, 0]
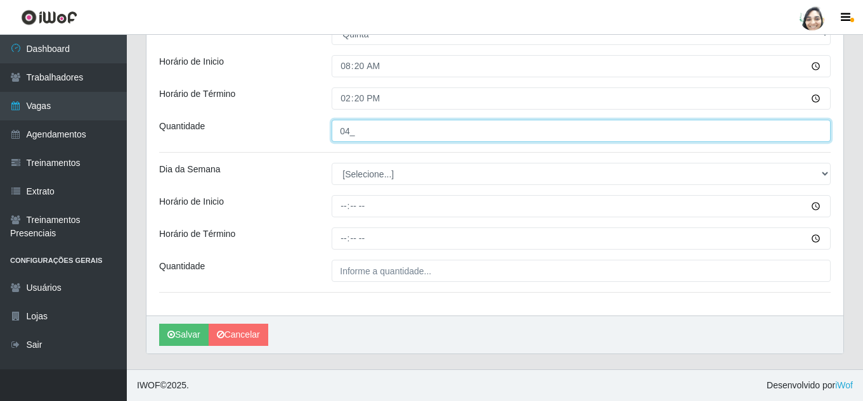
type input "04_"
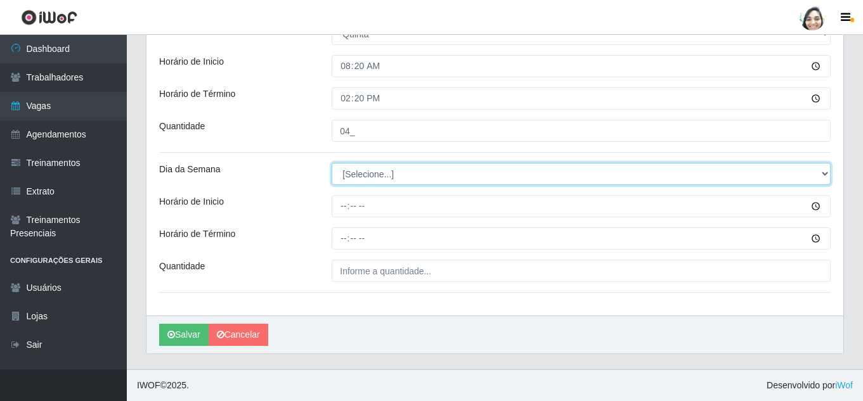
click at [366, 167] on select "[Selecione...] Segunda Terça Quarta Quinta Sexta Sábado Domingo" at bounding box center [580, 174] width 499 height 22
select select "4"
click at [331, 163] on select "[Selecione...] Segunda Terça Quarta Quinta Sexta Sábado Domingo" at bounding box center [580, 174] width 499 height 22
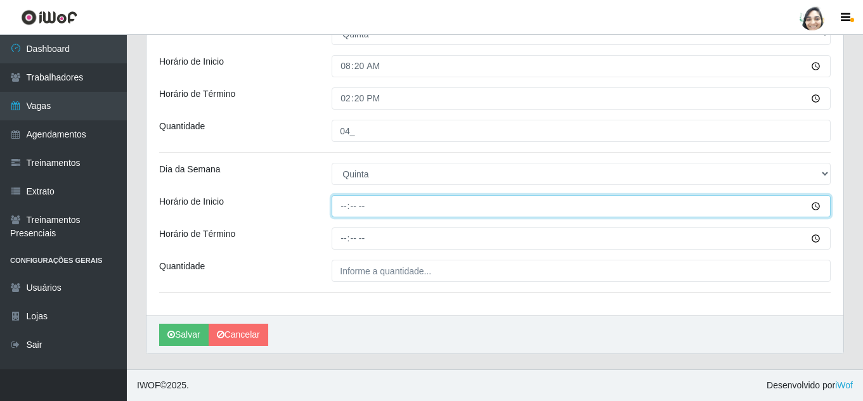
click at [343, 202] on input "Horário de Inicio" at bounding box center [580, 206] width 499 height 22
type input "16:20"
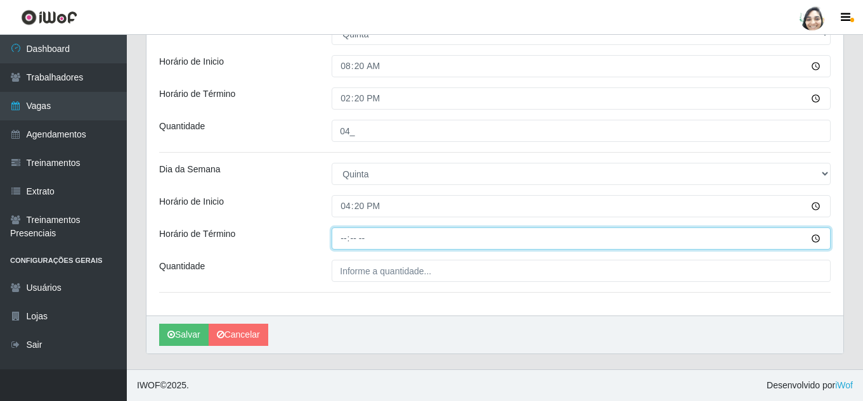
click at [342, 236] on input "Horário de Término" at bounding box center [580, 239] width 499 height 22
type input "22:20"
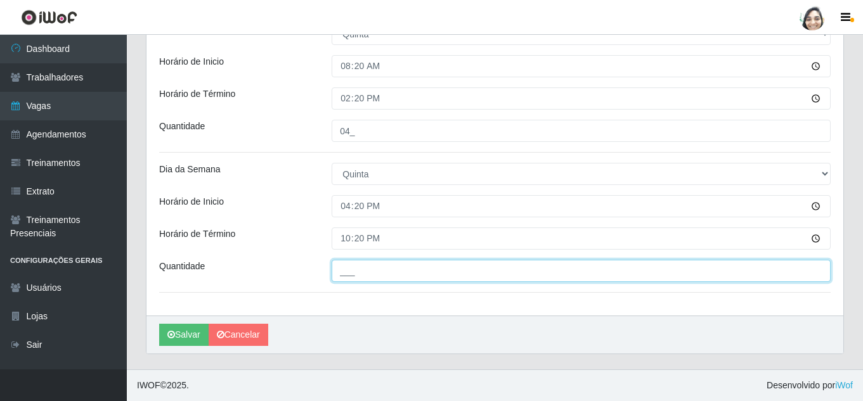
click at [364, 272] on input "___" at bounding box center [580, 271] width 499 height 22
type input "01_"
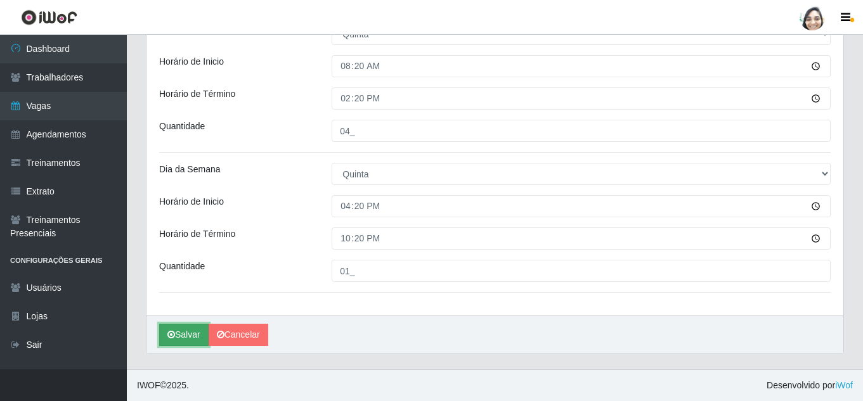
click at [188, 336] on button "Salvar" at bounding box center [183, 335] width 49 height 22
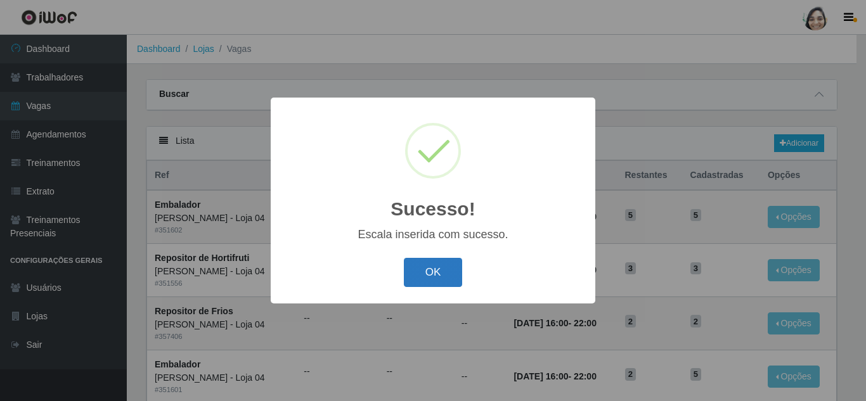
click at [420, 278] on button "OK" at bounding box center [433, 273] width 59 height 30
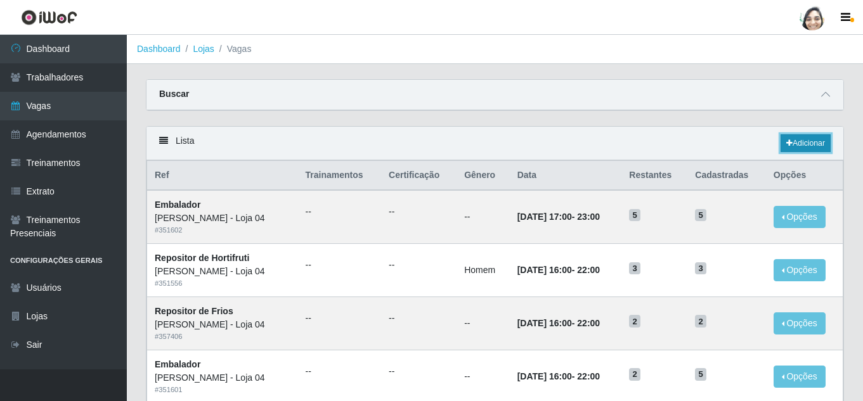
click at [813, 135] on link "Adicionar" at bounding box center [805, 143] width 50 height 18
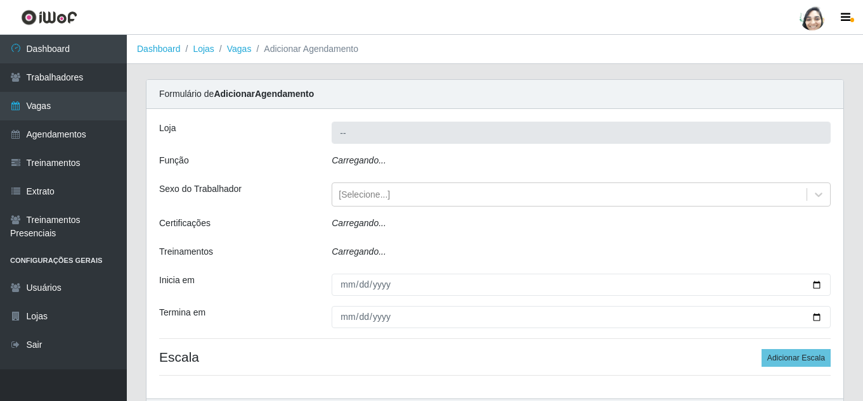
type input "[PERSON_NAME] - Loja 04"
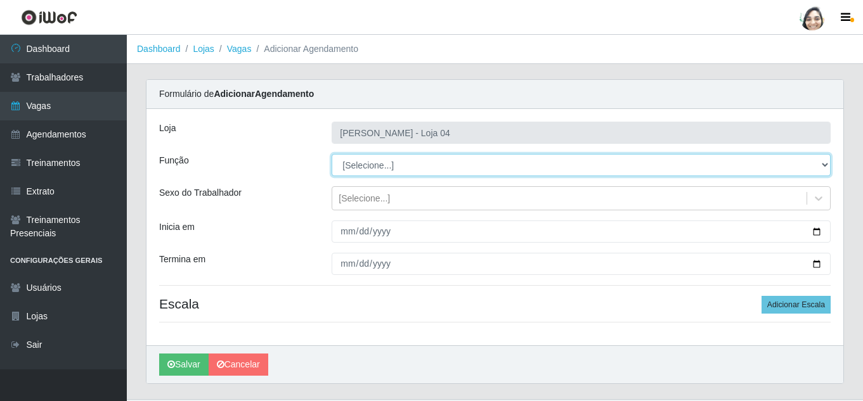
click at [381, 162] on select "[Selecione...] ASG ASG + ASG ++ Auxiliar de Depósito Auxiliar de Depósito + Aux…" at bounding box center [580, 165] width 499 height 22
select select "22"
click at [331, 154] on select "[Selecione...] ASG ASG + ASG ++ Auxiliar de Depósito Auxiliar de Depósito + Aux…" at bounding box center [580, 165] width 499 height 22
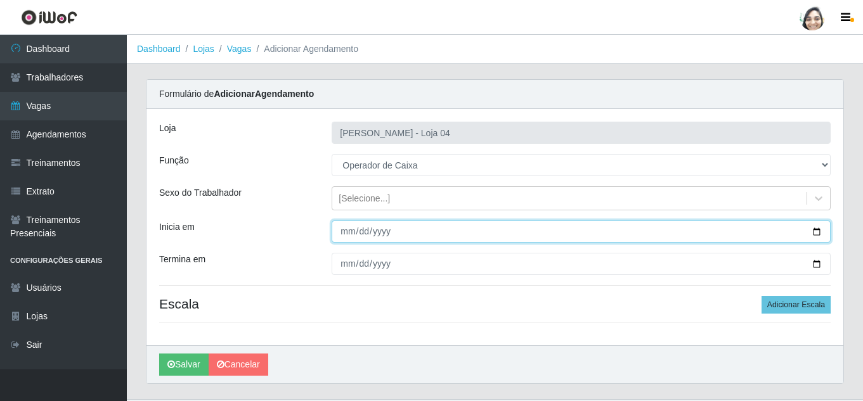
click at [349, 236] on input "Inicia em" at bounding box center [580, 232] width 499 height 22
type input "[DATE]"
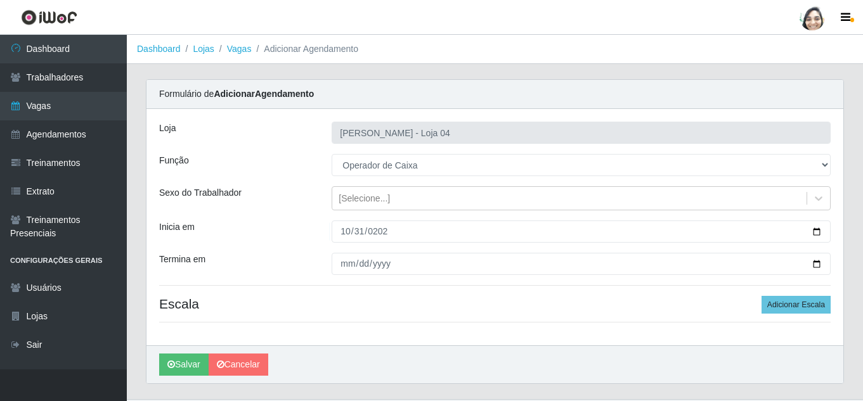
click at [497, 335] on div "Loja Mar Vermelho - Loja 04 Função [Selecione...] ASG ASG + ASG ++ Auxiliar de …" at bounding box center [494, 227] width 696 height 236
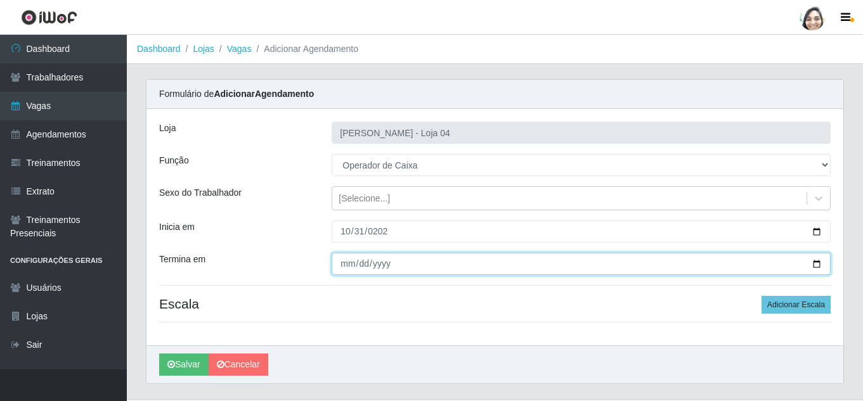
click at [340, 256] on input "Termina em" at bounding box center [580, 264] width 499 height 22
type input "[DATE]"
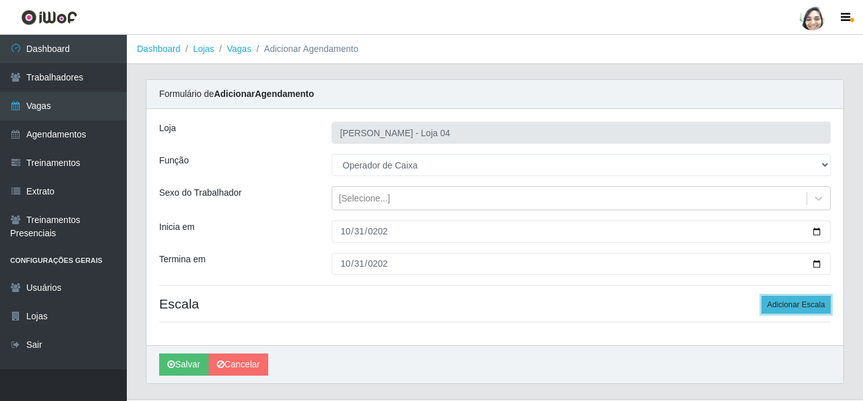
click at [818, 302] on button "Adicionar Escala" at bounding box center [795, 305] width 69 height 18
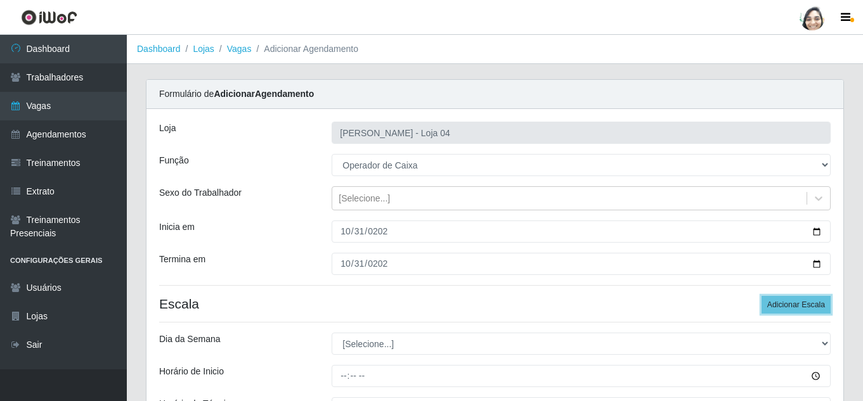
scroll to position [127, 0]
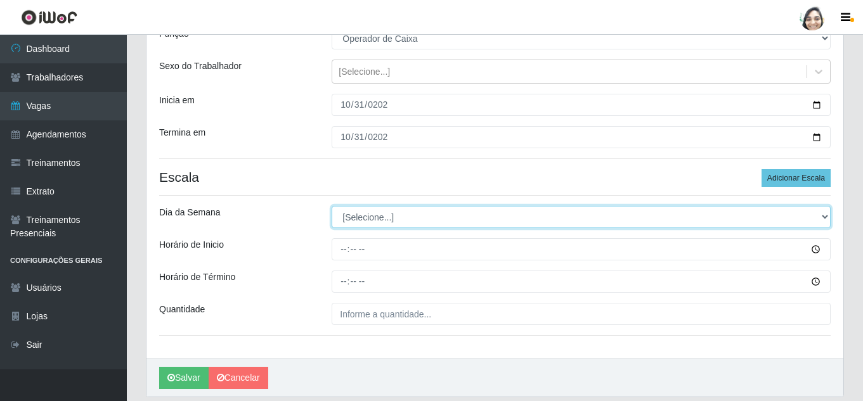
click at [437, 222] on select "[Selecione...] Segunda Terça Quarta Quinta Sexta Sábado Domingo" at bounding box center [580, 217] width 499 height 22
select select "5"
click at [331, 206] on select "[Selecione...] Segunda Terça Quarta Quinta Sexta Sábado Domingo" at bounding box center [580, 217] width 499 height 22
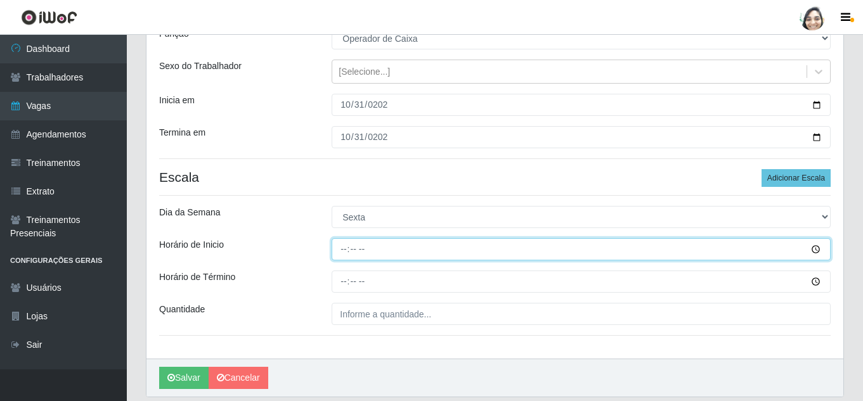
click at [345, 250] on input "Horário de Inicio" at bounding box center [580, 249] width 499 height 22
type input "08:20"
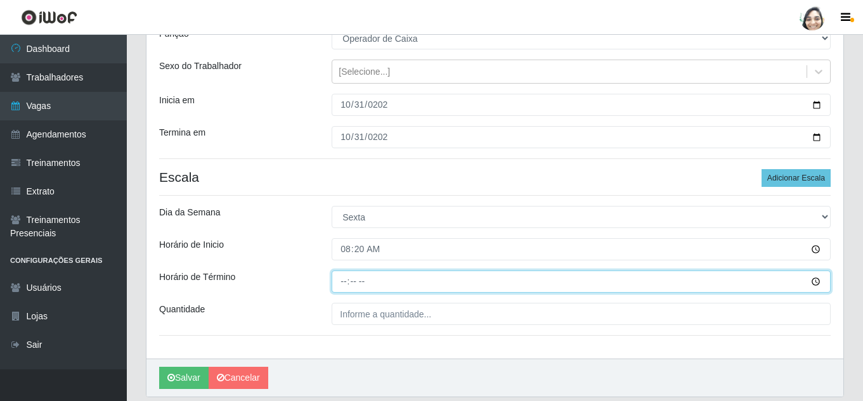
click at [345, 279] on input "Horário de Término" at bounding box center [580, 282] width 499 height 22
type input "14:20"
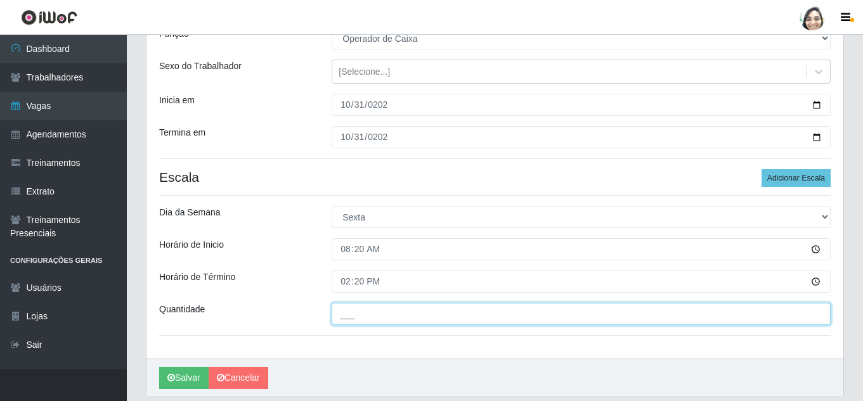
click at [345, 324] on input "___" at bounding box center [580, 314] width 499 height 22
type input "02_"
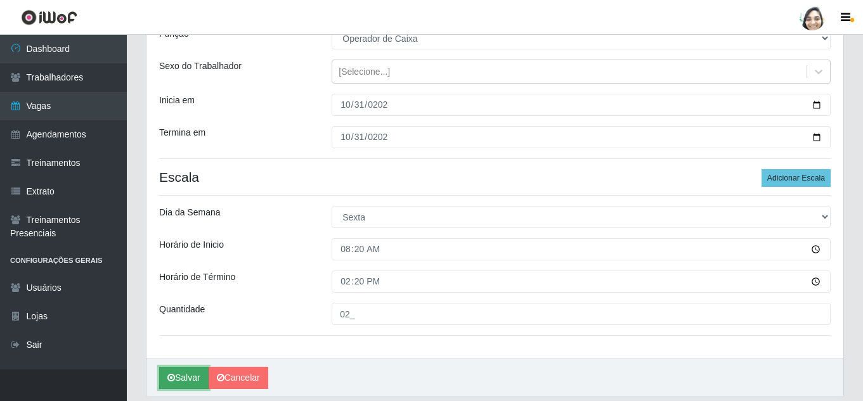
click at [167, 373] on button "Salvar" at bounding box center [183, 378] width 49 height 22
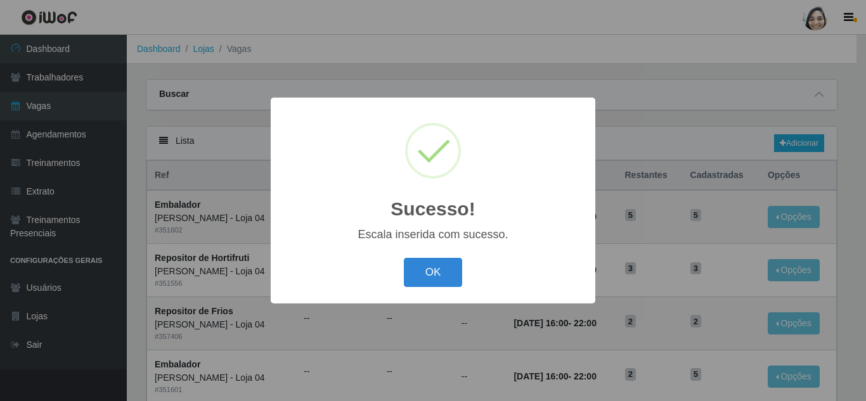
click at [418, 290] on div "OK Cancel" at bounding box center [432, 272] width 299 height 36
click at [418, 286] on button "OK" at bounding box center [433, 273] width 59 height 30
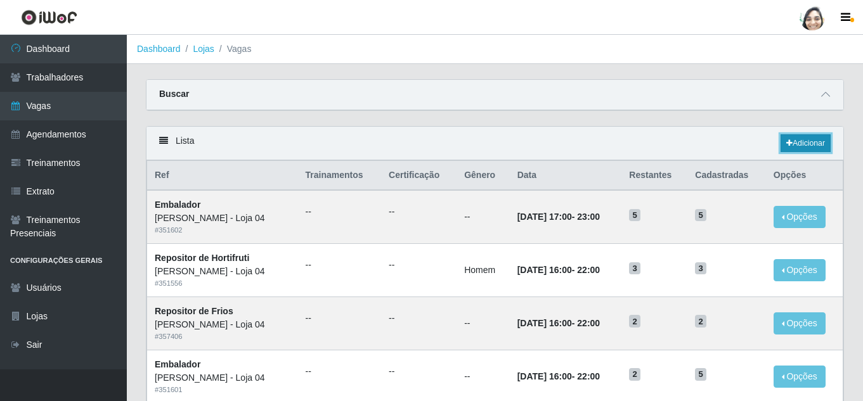
click at [812, 142] on link "Adicionar" at bounding box center [805, 143] width 50 height 18
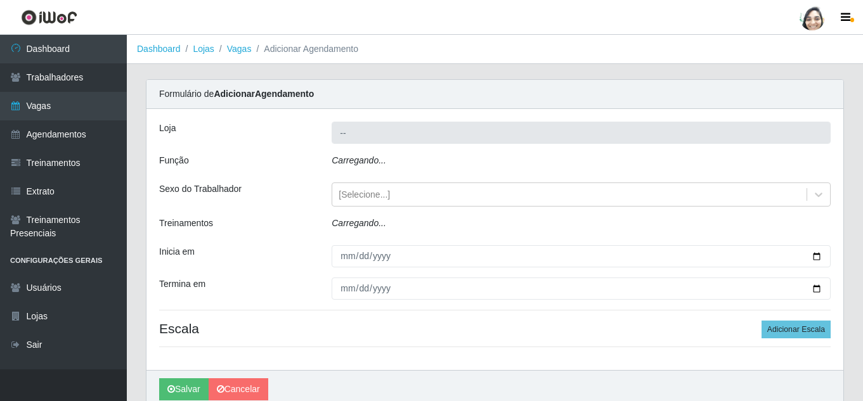
type input "[PERSON_NAME] - Loja 04"
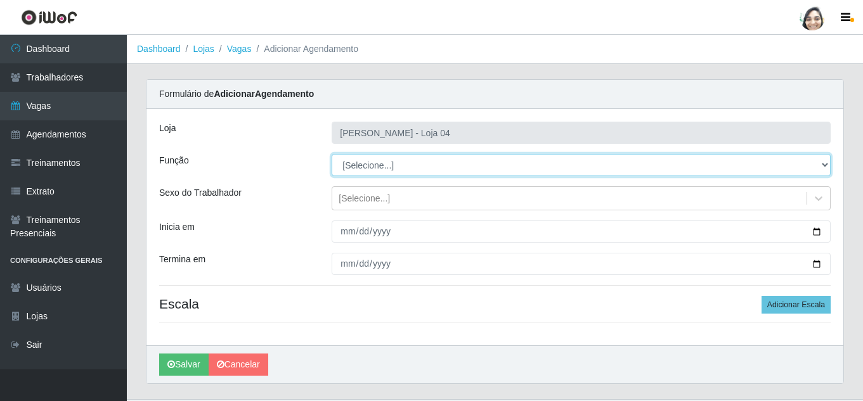
drag, startPoint x: 371, startPoint y: 162, endPoint x: 371, endPoint y: 169, distance: 7.0
click at [371, 162] on select "[Selecione...] ASG ASG + ASG ++ Auxiliar de Depósito Auxiliar de Depósito + Aux…" at bounding box center [580, 165] width 499 height 22
select select "22"
click at [331, 154] on select "[Selecione...] ASG ASG + ASG ++ Auxiliar de Depósito Auxiliar de Depósito + Aux…" at bounding box center [580, 165] width 499 height 22
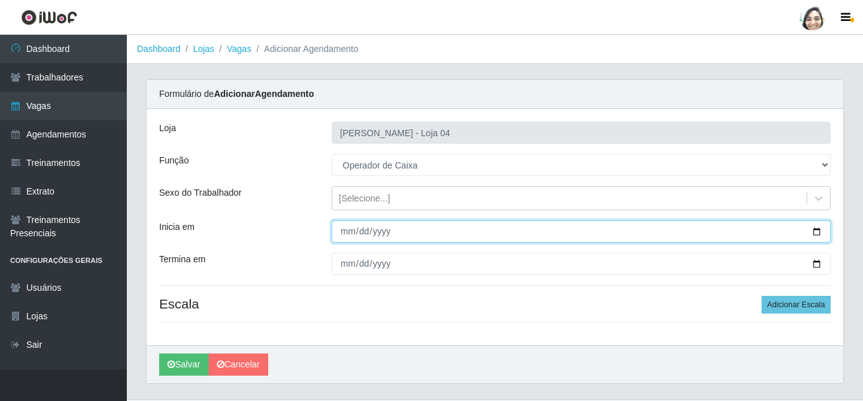
click at [342, 231] on input "Inicia em" at bounding box center [580, 232] width 499 height 22
type input "[DATE]"
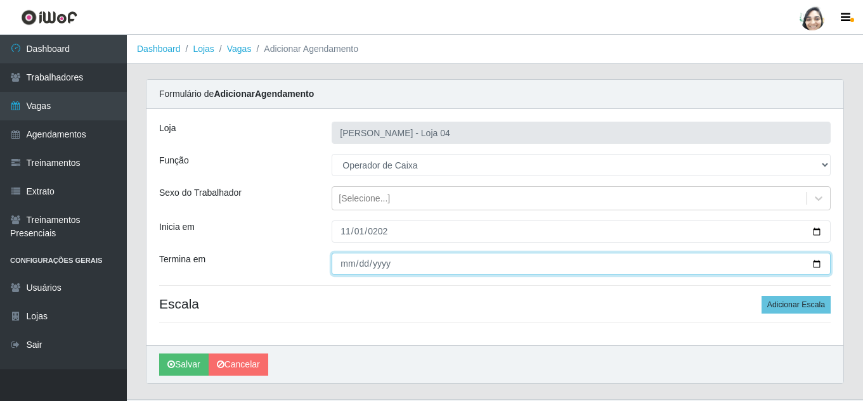
click at [333, 264] on input "Termina em" at bounding box center [580, 264] width 499 height 22
type input "[DATE]"
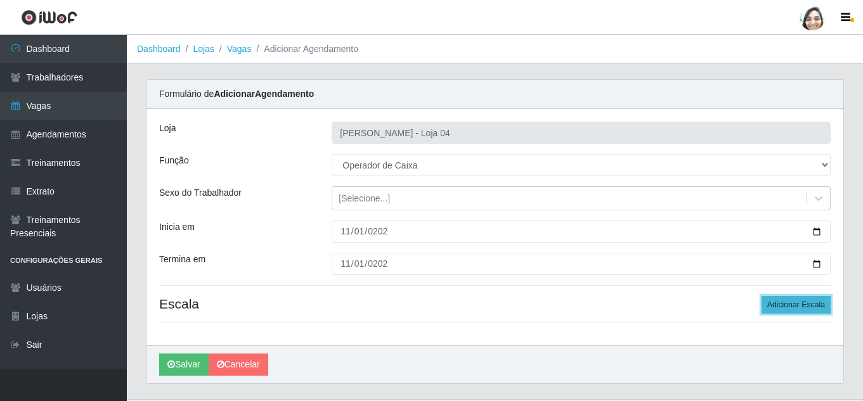
click at [782, 297] on button "Adicionar Escala" at bounding box center [795, 305] width 69 height 18
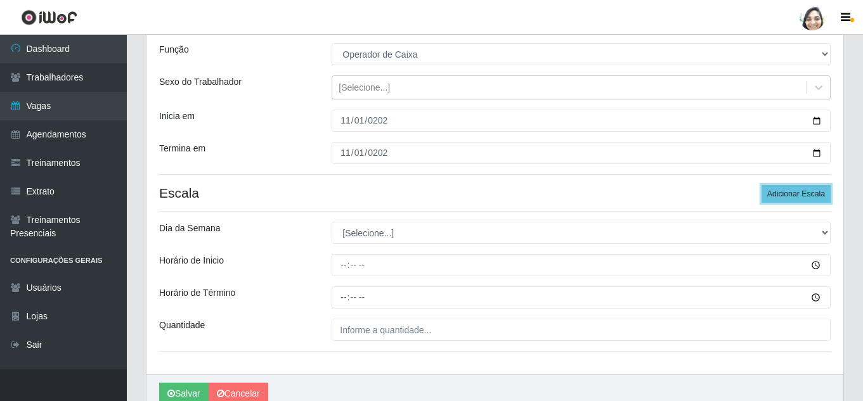
scroll to position [127, 0]
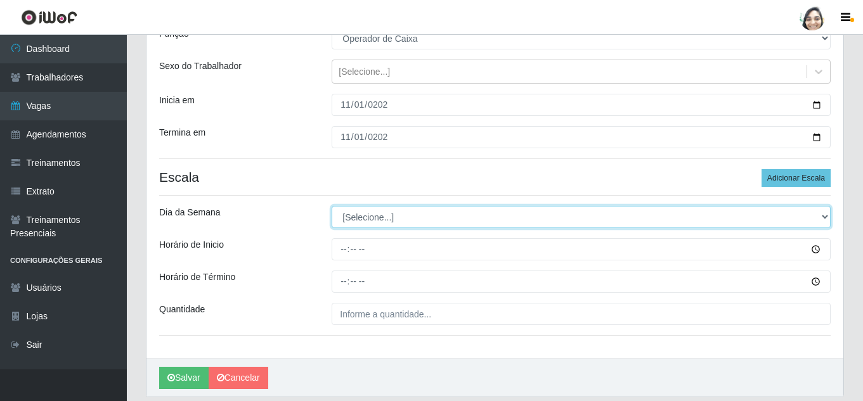
click at [385, 214] on select "[Selecione...] Segunda Terça Quarta Quinta Sexta Sábado Domingo" at bounding box center [580, 217] width 499 height 22
select select "6"
click at [331, 206] on select "[Selecione...] Segunda Terça Quarta Quinta Sexta Sábado Domingo" at bounding box center [580, 217] width 499 height 22
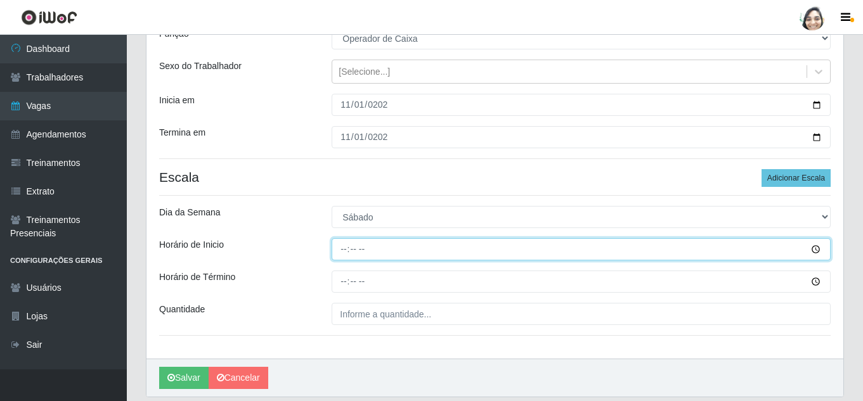
click at [342, 255] on input "Horário de Inicio" at bounding box center [580, 249] width 499 height 22
type input "08:20"
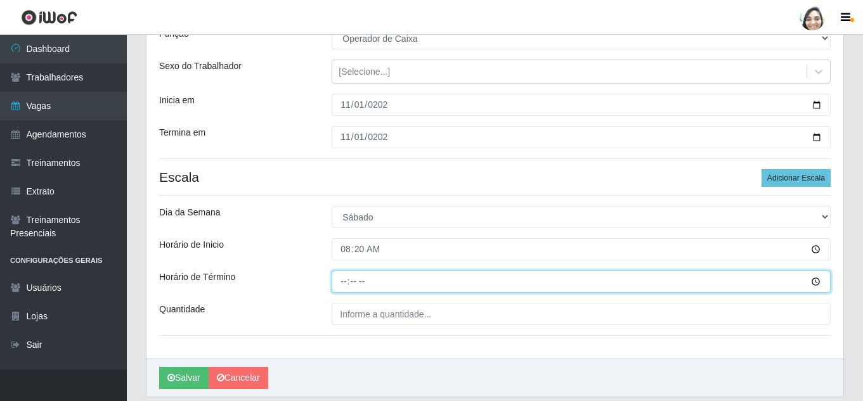
click at [338, 286] on input "Horário de Término" at bounding box center [580, 282] width 499 height 22
type input "14:20"
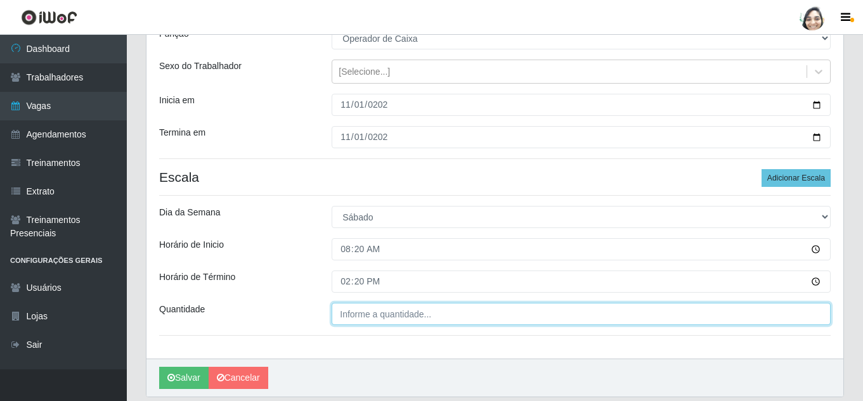
type input "___"
click at [466, 321] on input "___" at bounding box center [580, 314] width 499 height 22
click at [377, 312] on input "___" at bounding box center [580, 314] width 499 height 22
click at [342, 316] on input "___" at bounding box center [580, 314] width 499 height 22
type input "03_"
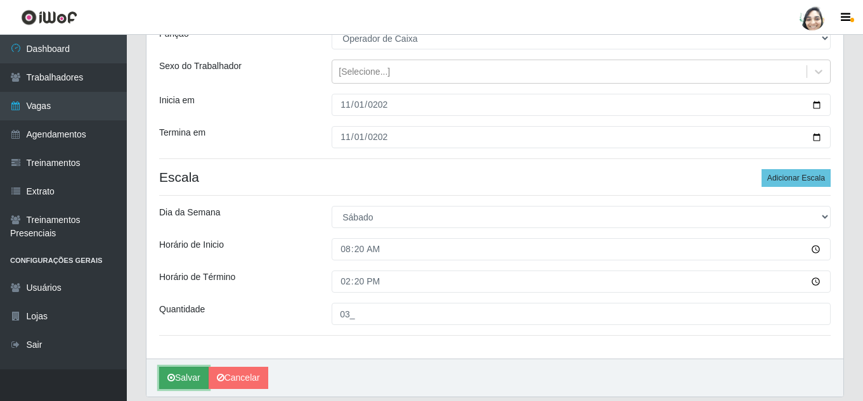
click at [180, 382] on button "Salvar" at bounding box center [183, 378] width 49 height 22
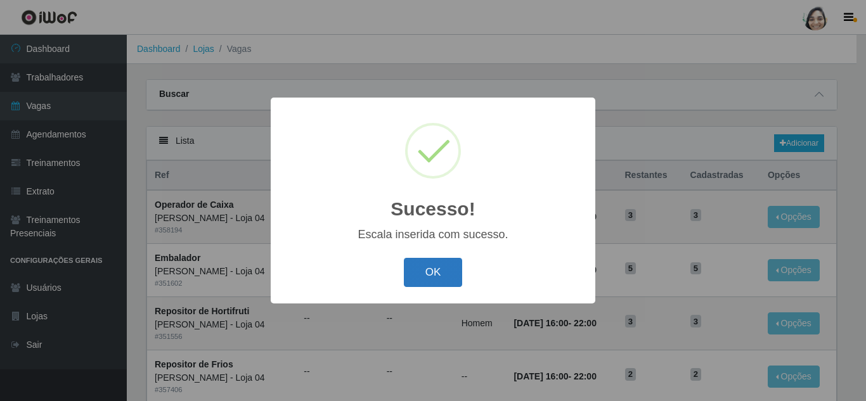
click at [444, 272] on button "OK" at bounding box center [433, 273] width 59 height 30
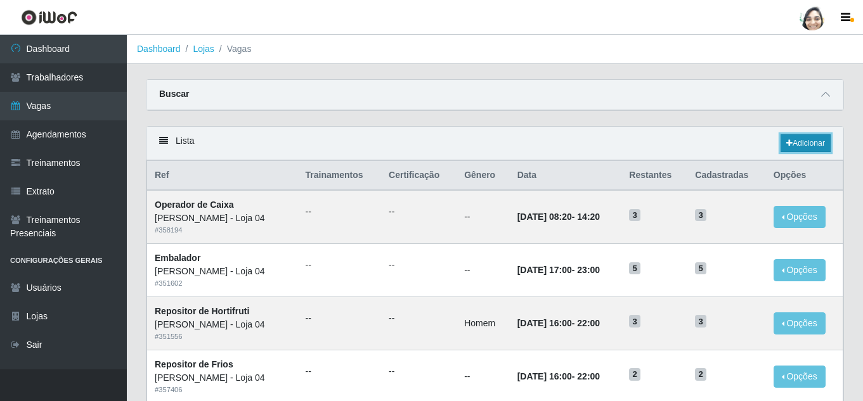
click at [799, 145] on link "Adicionar" at bounding box center [805, 143] width 50 height 18
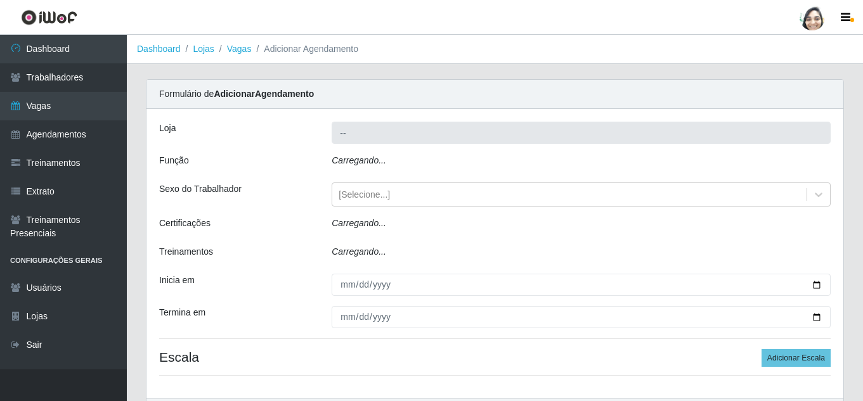
type input "[PERSON_NAME] - Loja 04"
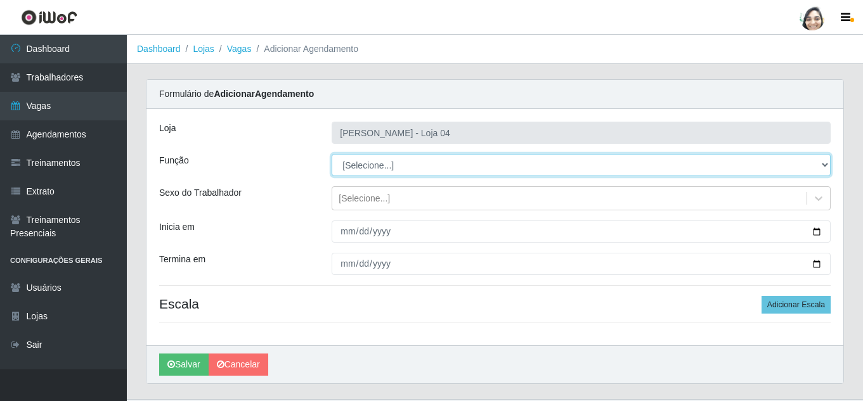
click at [388, 166] on select "[Selecione...] ASG ASG + ASG ++ Auxiliar de Depósito Auxiliar de Depósito + Aux…" at bounding box center [580, 165] width 499 height 22
select select "22"
click at [331, 154] on select "[Selecione...] ASG ASG + ASG ++ Auxiliar de Depósito Auxiliar de Depósito + Aux…" at bounding box center [580, 165] width 499 height 22
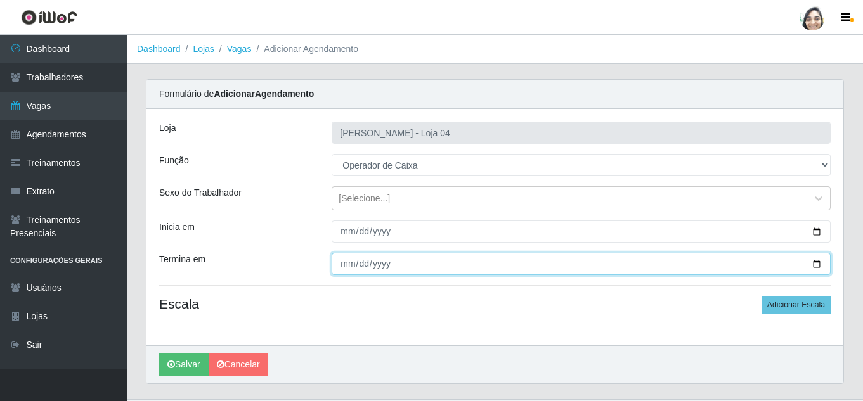
click at [340, 259] on input "Termina em" at bounding box center [580, 264] width 499 height 22
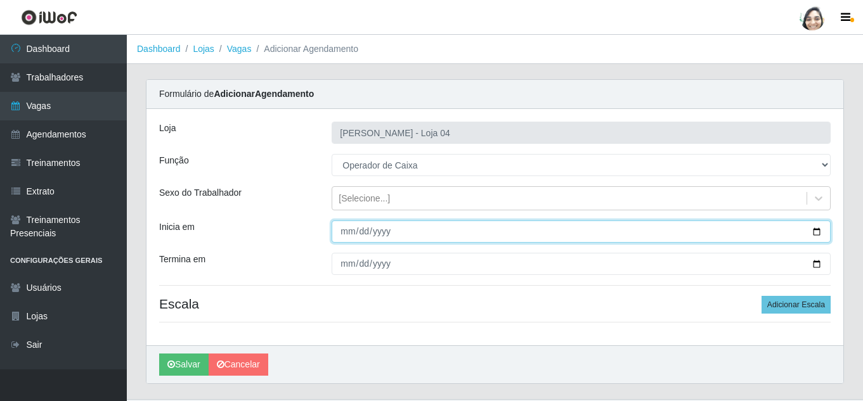
click at [343, 233] on input "Inicia em" at bounding box center [580, 232] width 499 height 22
type input "[DATE]"
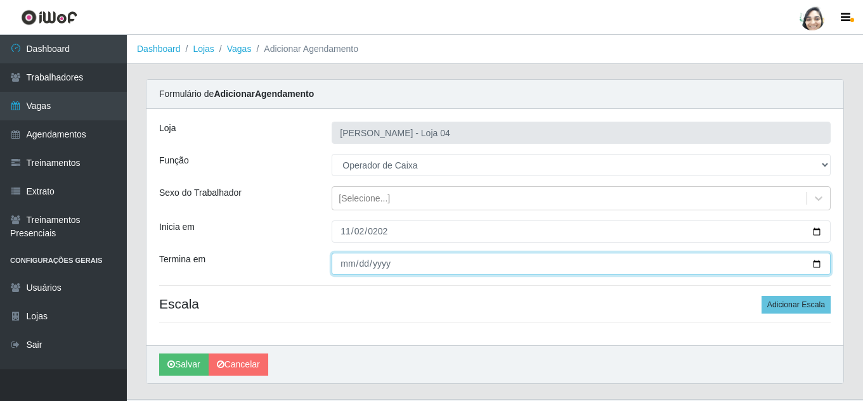
click at [340, 265] on input "Termina em" at bounding box center [580, 264] width 499 height 22
type input "[DATE]"
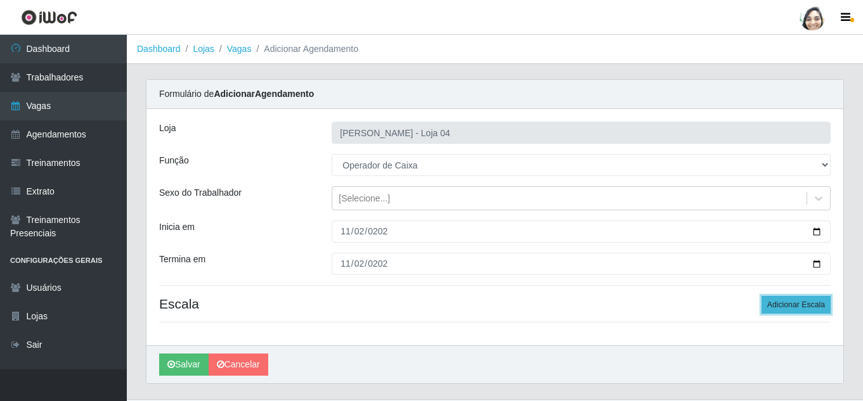
click at [787, 308] on button "Adicionar Escala" at bounding box center [795, 305] width 69 height 18
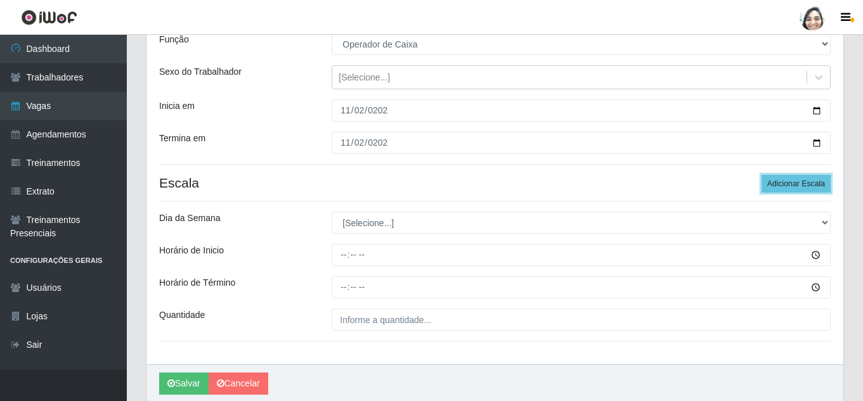
scroll to position [127, 0]
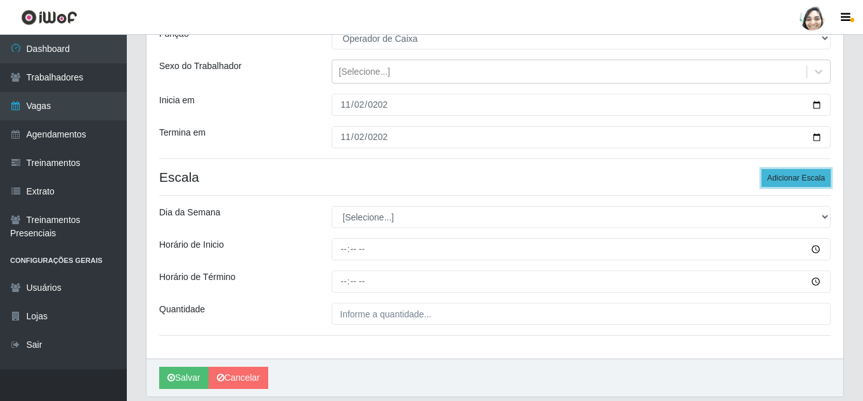
click at [799, 179] on button "Adicionar Escala" at bounding box center [795, 178] width 69 height 18
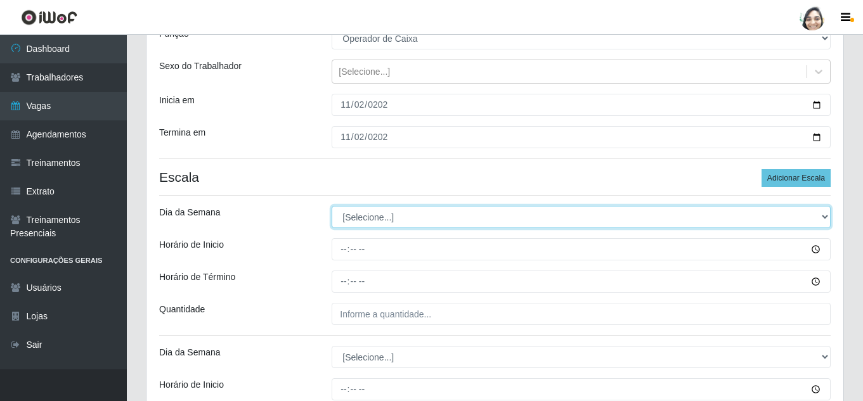
click at [337, 217] on select "[Selecione...] Segunda Terça Quarta Quinta Sexta Sábado Domingo" at bounding box center [580, 217] width 499 height 22
select select "0"
click at [331, 206] on select "[Selecione...] Segunda Terça Quarta Quinta Sexta Sábado Domingo" at bounding box center [580, 217] width 499 height 22
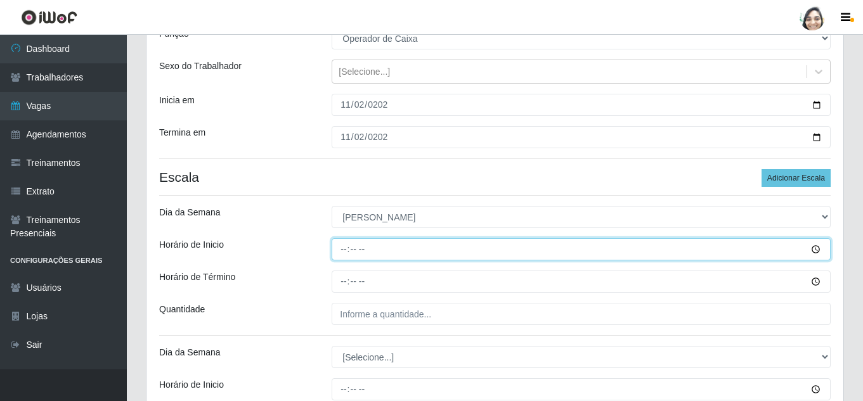
click at [343, 245] on input "Horário de Inicio" at bounding box center [580, 249] width 499 height 22
type input "08:20"
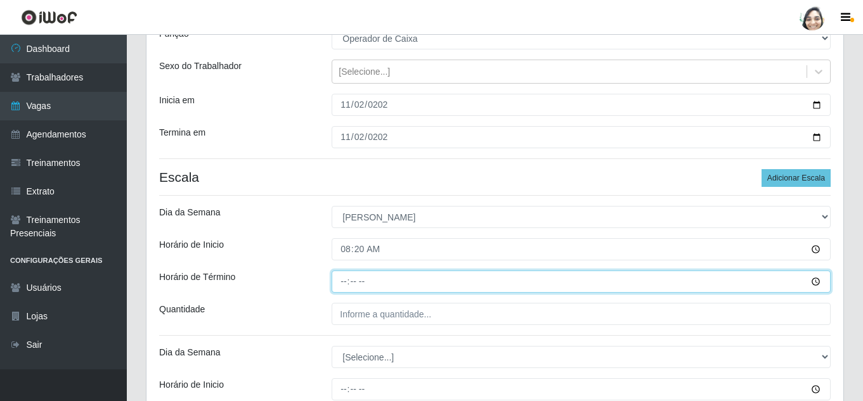
click at [340, 286] on input "Horário de Término" at bounding box center [580, 282] width 499 height 22
type input "14:20"
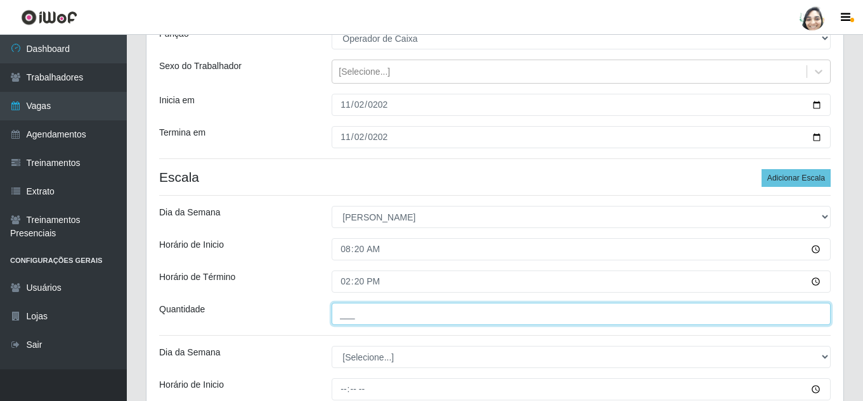
click at [356, 303] on input "___" at bounding box center [580, 314] width 499 height 22
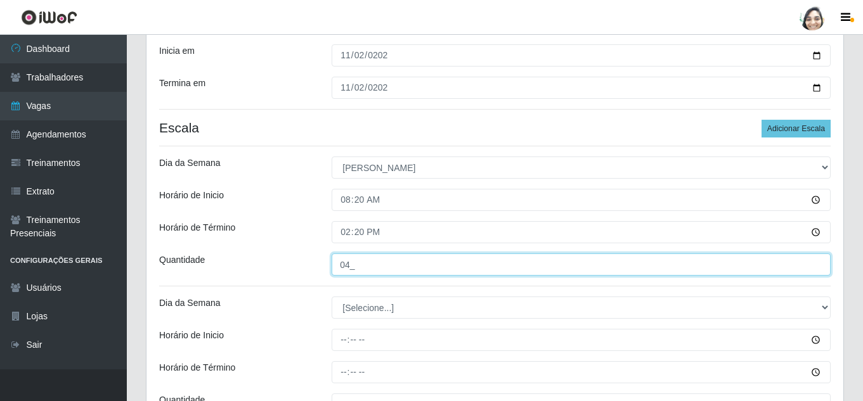
scroll to position [254, 0]
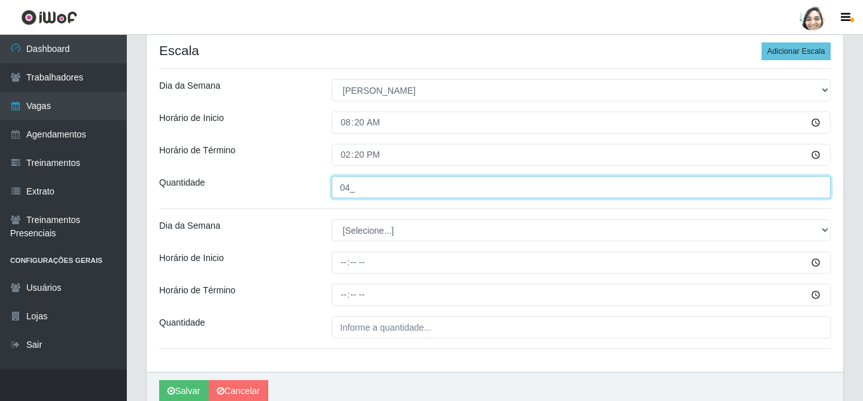
type input "04_"
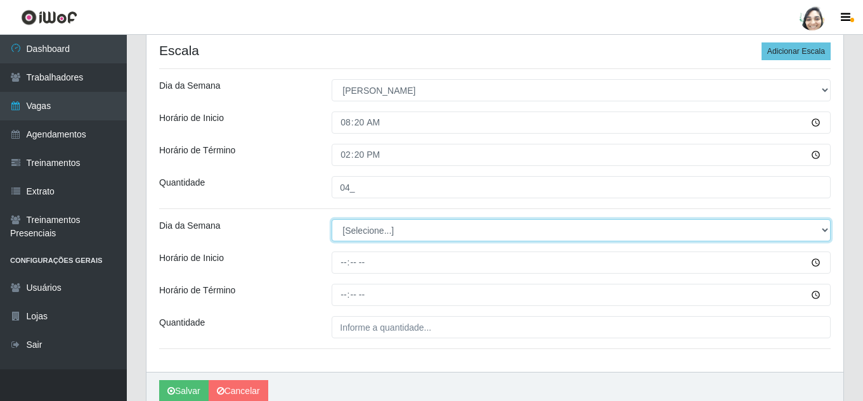
click at [359, 228] on select "[Selecione...] Segunda Terça Quarta Quinta Sexta Sábado Domingo" at bounding box center [580, 230] width 499 height 22
click at [359, 231] on select "[Selecione...] Segunda Terça Quarta Quinta Sexta Sábado Domingo" at bounding box center [580, 230] width 499 height 22
select select "0"
click at [331, 219] on select "[Selecione...] Segunda Terça Quarta Quinta Sexta Sábado Domingo" at bounding box center [580, 230] width 499 height 22
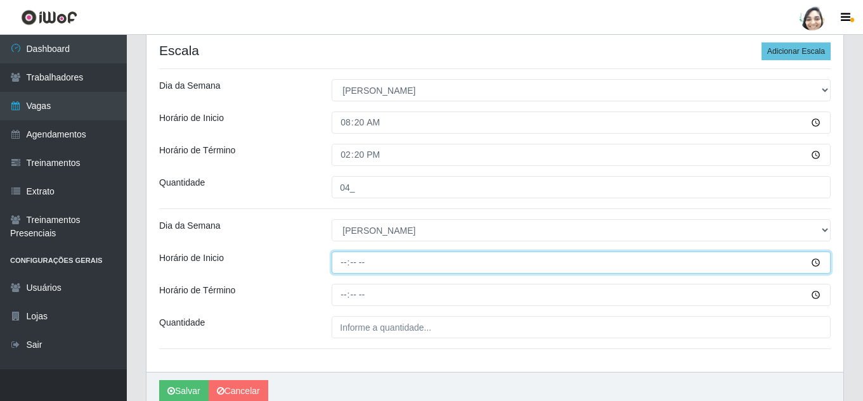
click at [343, 262] on input "Horário de Inicio" at bounding box center [580, 263] width 499 height 22
type input "13:00"
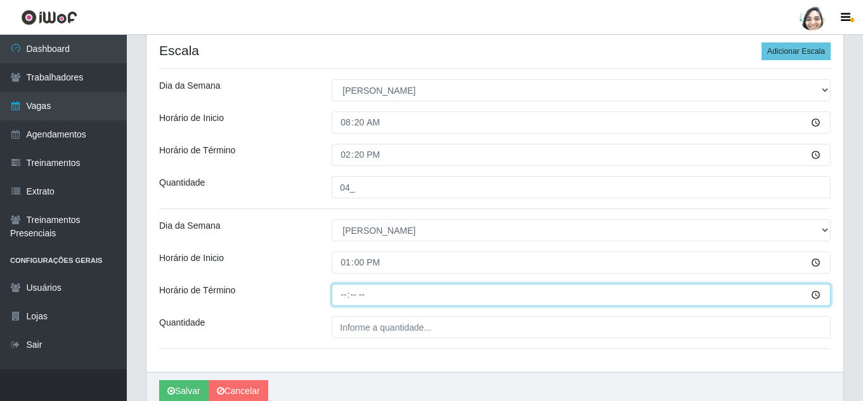
click at [340, 290] on input "Horário de Término" at bounding box center [580, 295] width 499 height 22
type input "19:00"
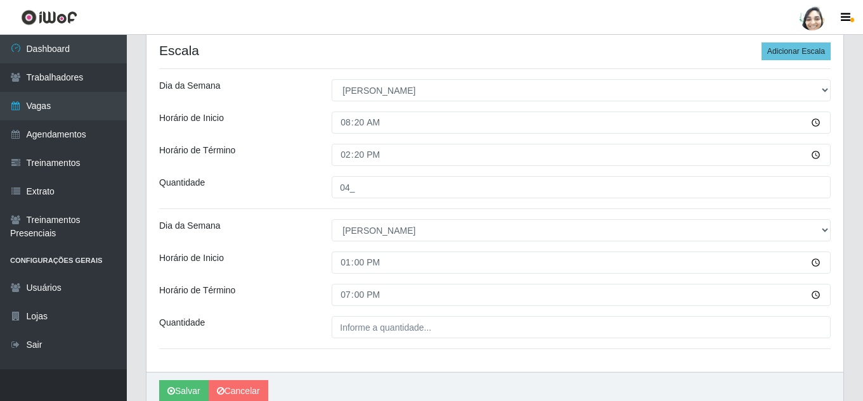
click at [395, 339] on div "Loja Mar Vermelho - Loja 04 Função [Selecione...] ASG ASG + ASG ++ Auxiliar de …" at bounding box center [494, 114] width 696 height 517
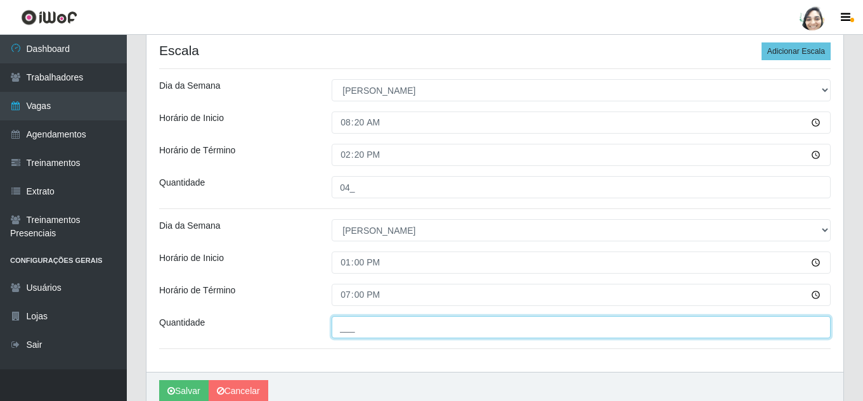
click at [409, 327] on input "___" at bounding box center [580, 327] width 499 height 22
type input "02_"
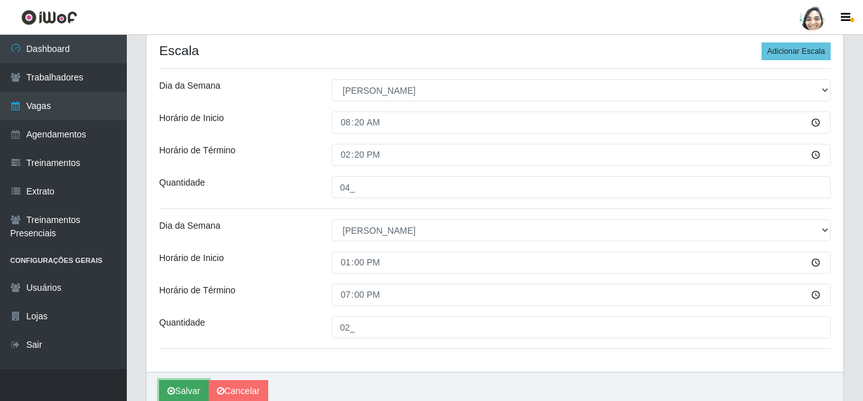
click at [186, 383] on button "Salvar" at bounding box center [183, 391] width 49 height 22
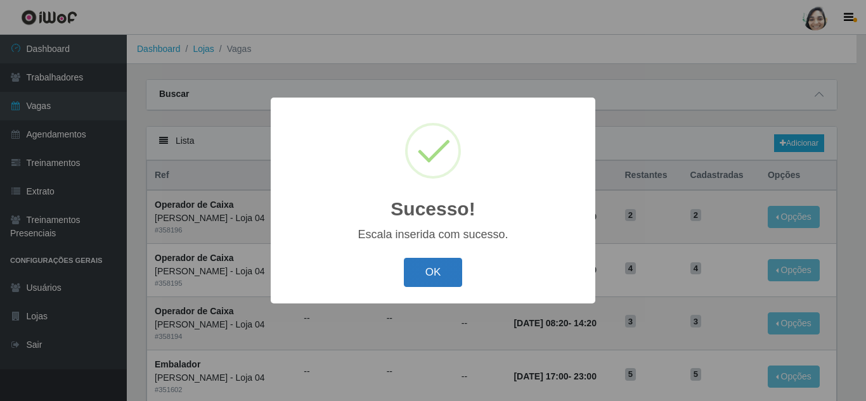
click at [418, 274] on button "OK" at bounding box center [433, 273] width 59 height 30
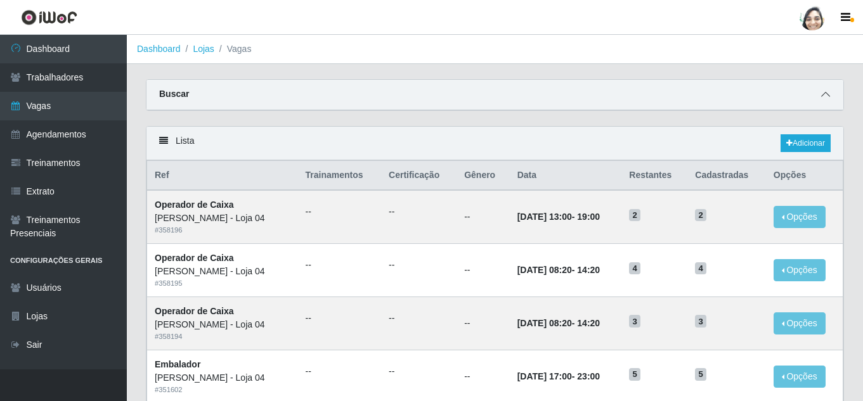
click at [830, 96] on span at bounding box center [825, 94] width 15 height 15
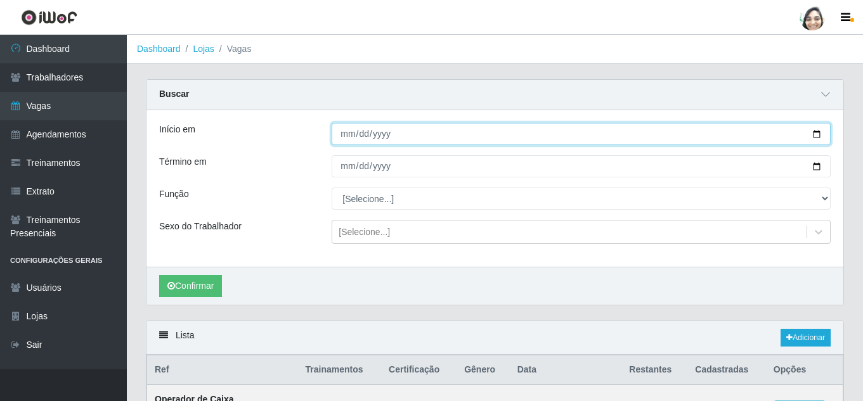
click at [346, 139] on input "Início em" at bounding box center [580, 134] width 499 height 22
type input "[DATE]"
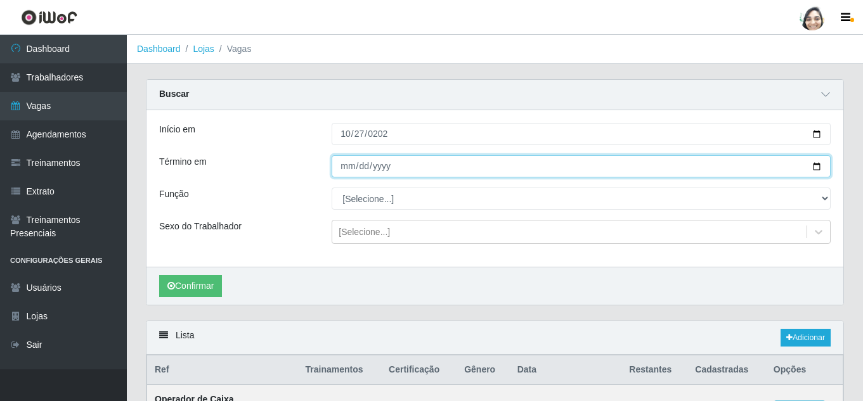
click at [350, 170] on input "Término em" at bounding box center [580, 166] width 499 height 22
type input "[DATE]"
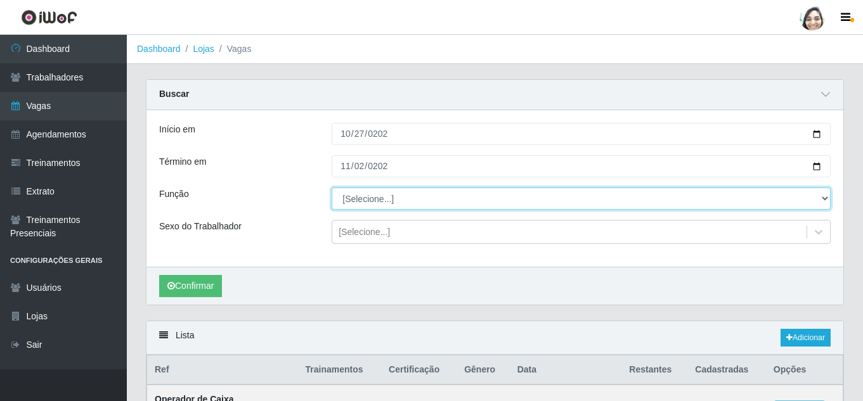
click at [437, 192] on select "[Selecione...] ASG ASG + ASG ++ Auxiliar de Depósito Auxiliar de Depósito + Aux…" at bounding box center [580, 199] width 499 height 22
select select "22"
click at [331, 188] on select "[Selecione...] ASG ASG + ASG ++ Auxiliar de Depósito Auxiliar de Depósito + Aux…" at bounding box center [580, 199] width 499 height 22
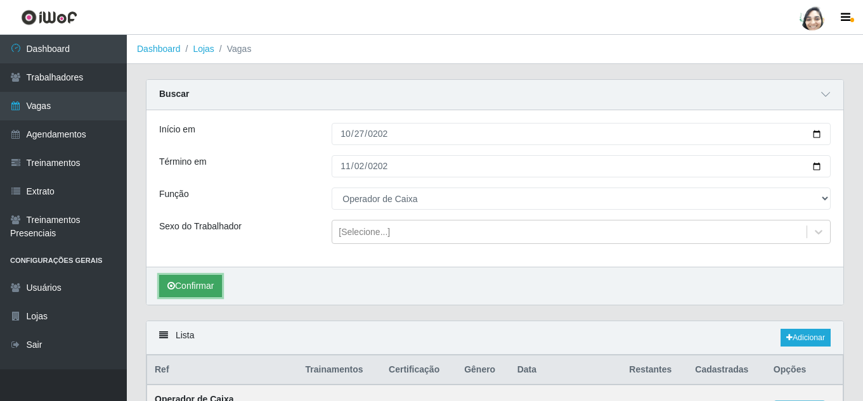
click at [203, 285] on button "Confirmar" at bounding box center [190, 286] width 63 height 22
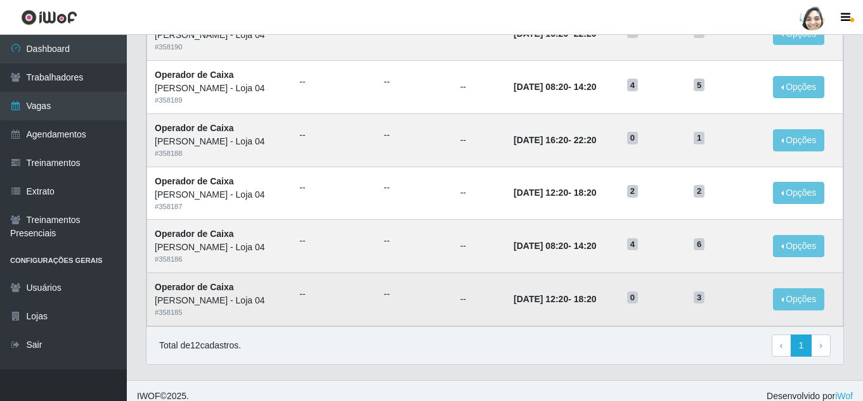
scroll to position [697, 0]
